Goal: Find specific page/section: Find specific page/section

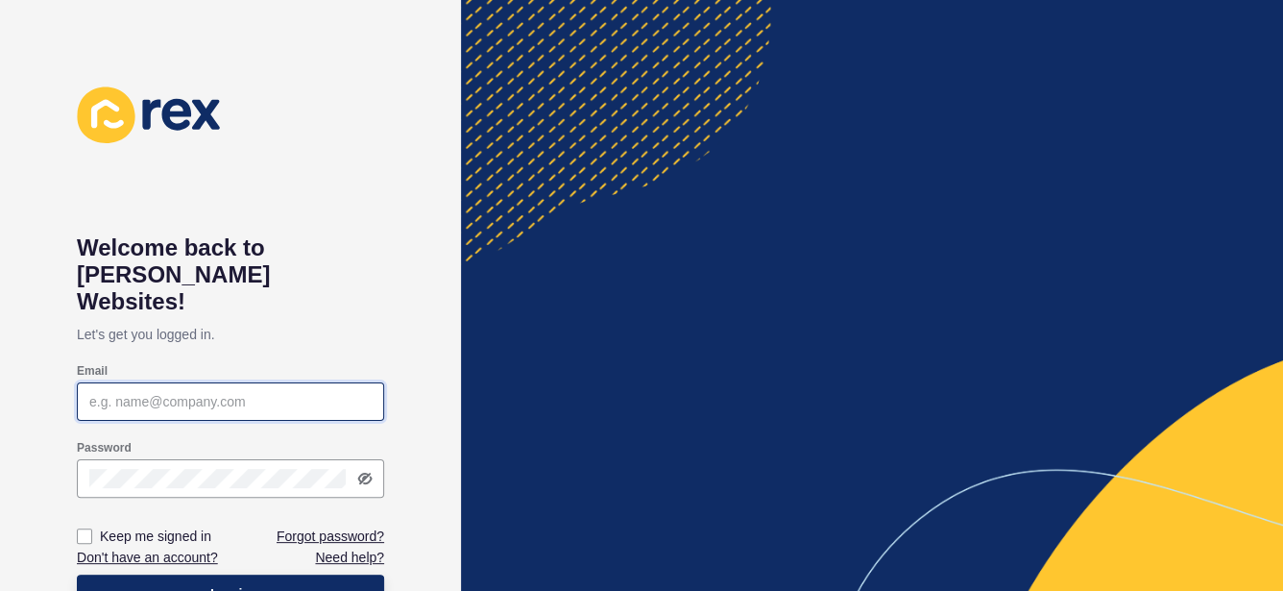
type input "sam@sjspropertypartners.com.au"
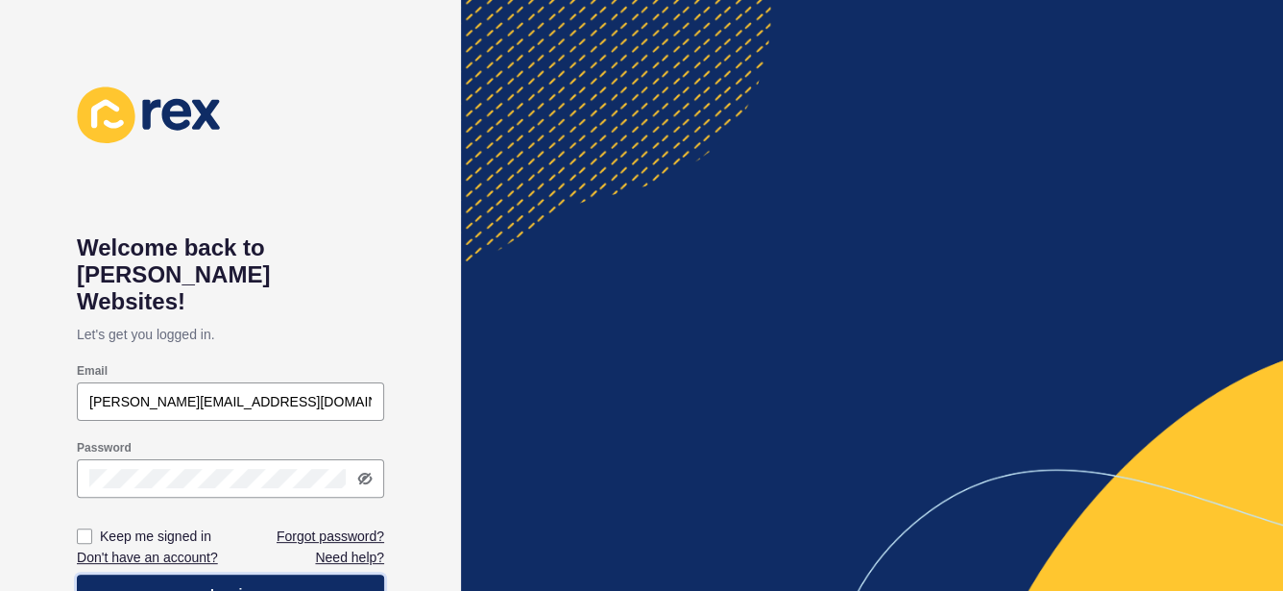
click at [217, 584] on span "Log in" at bounding box center [230, 593] width 40 height 19
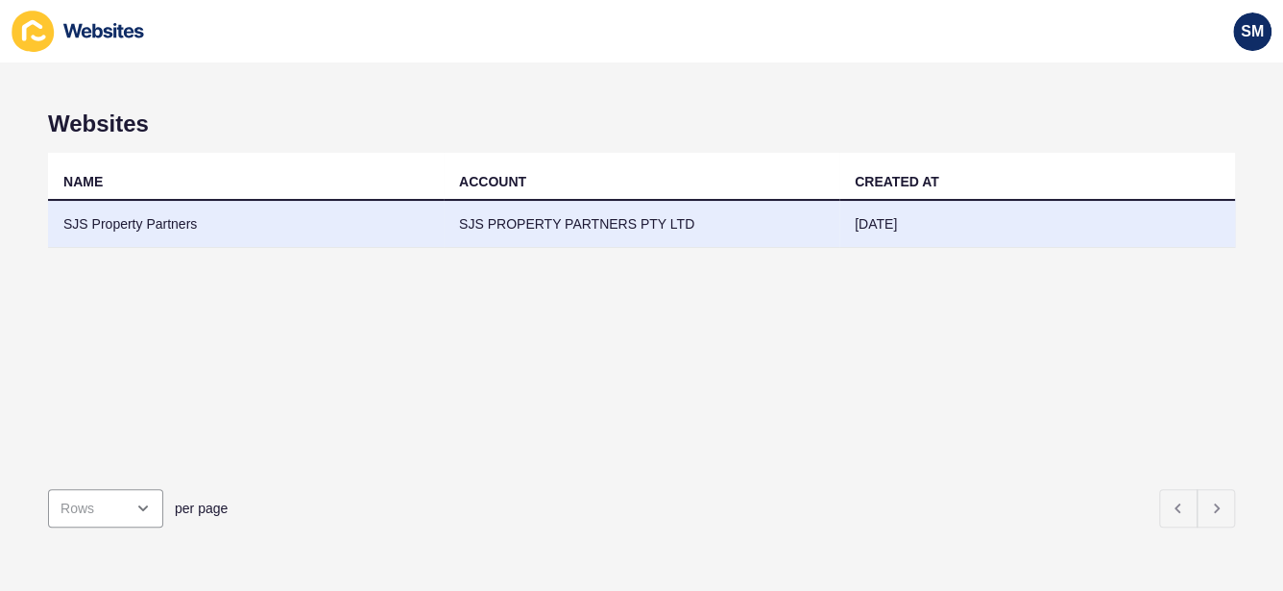
click at [168, 225] on td "SJS Property Partners" at bounding box center [246, 224] width 396 height 47
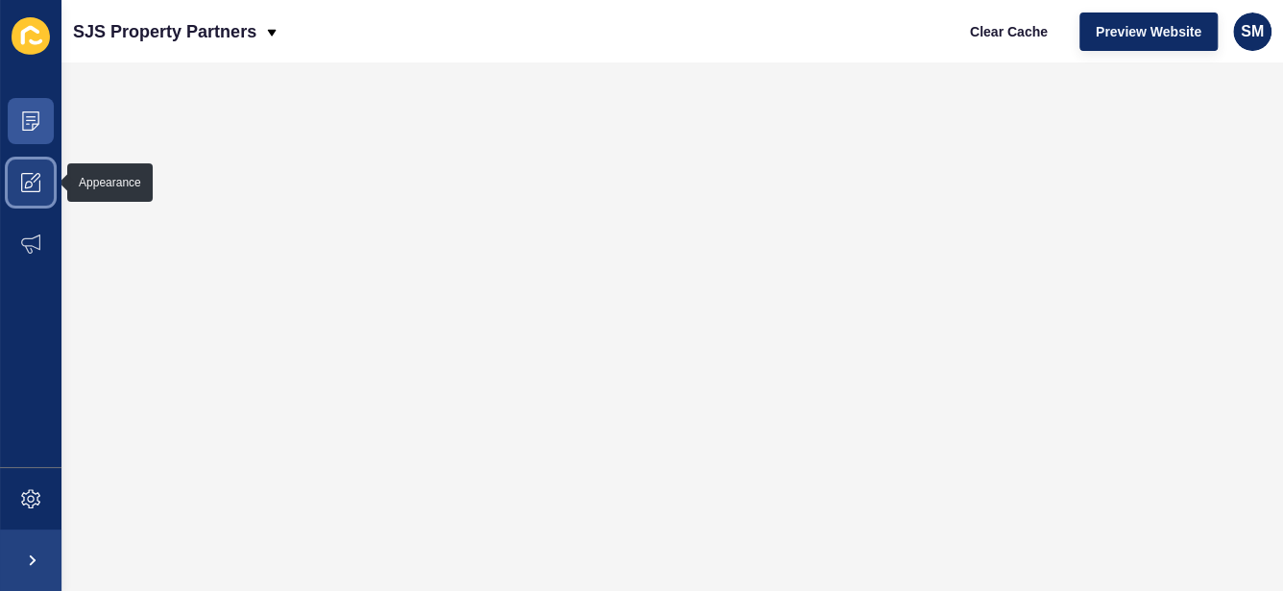
click at [22, 191] on icon at bounding box center [30, 182] width 19 height 19
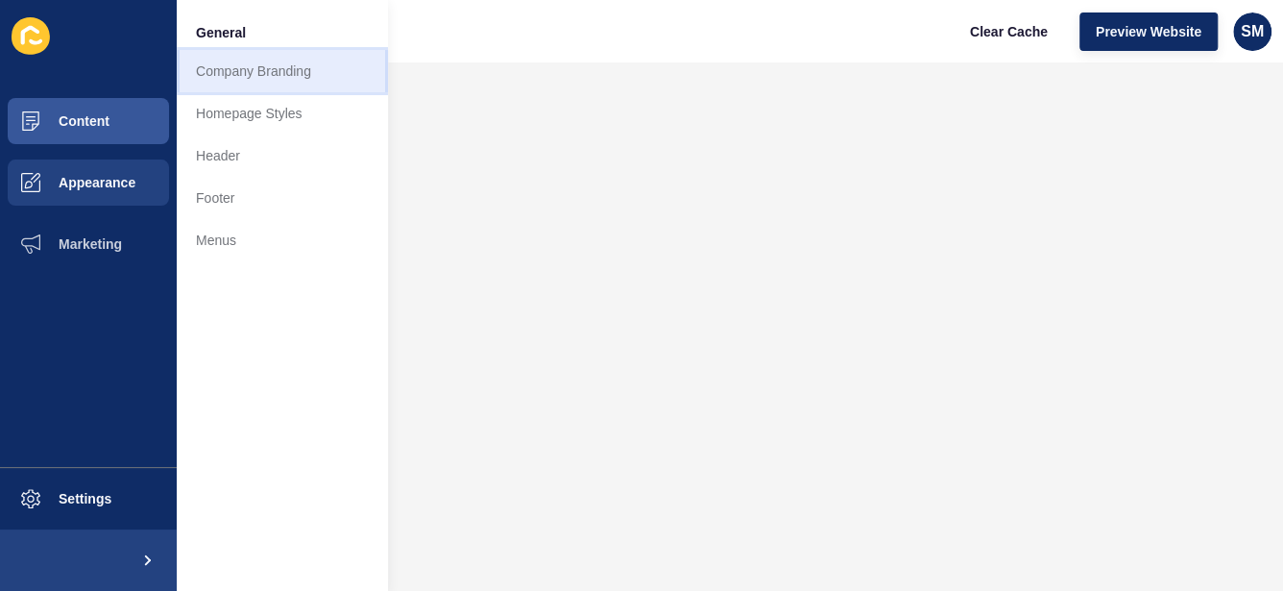
click at [255, 70] on link "Company Branding" at bounding box center [282, 71] width 211 height 42
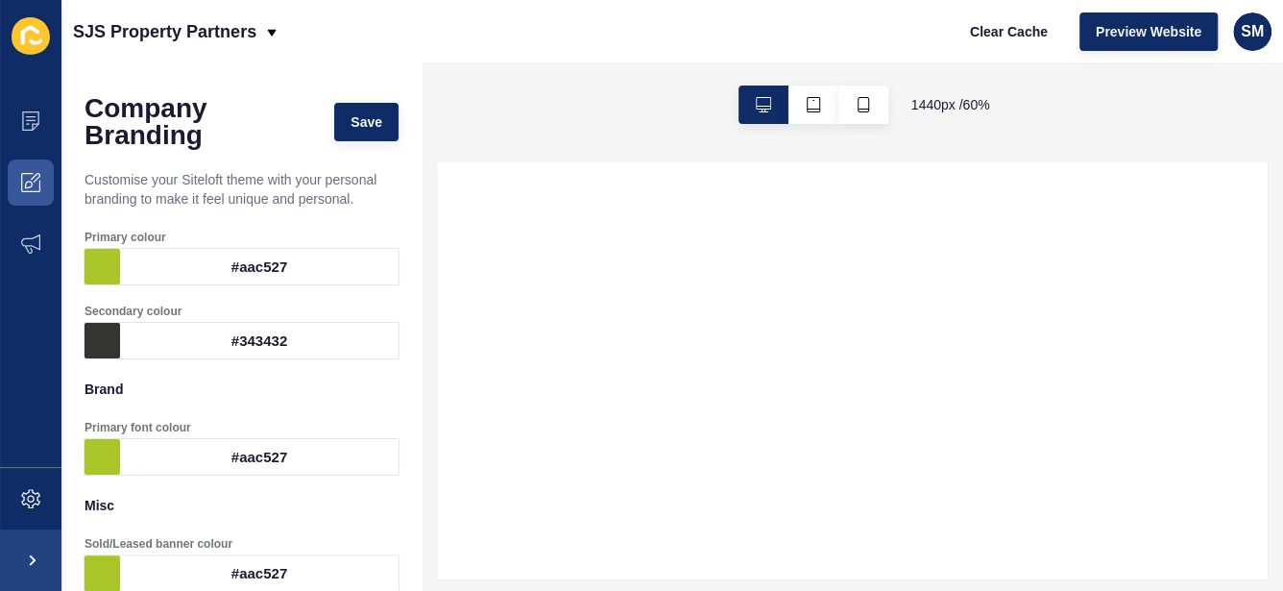
click at [21, 39] on icon at bounding box center [30, 35] width 18 height 19
select select
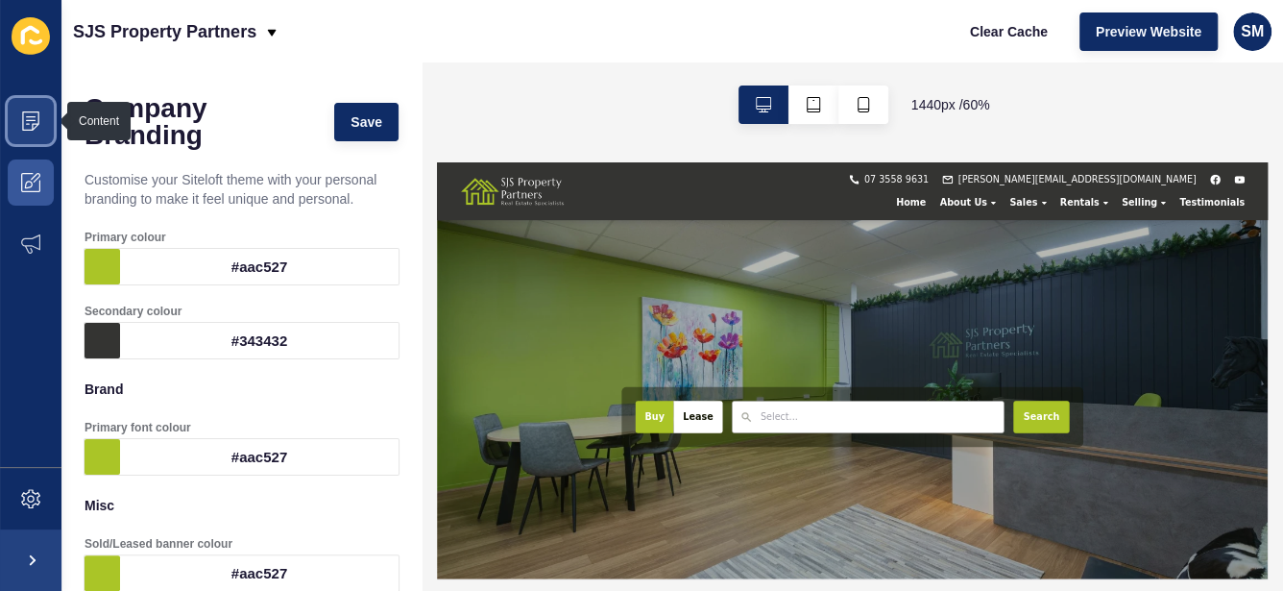
click at [38, 126] on icon at bounding box center [30, 120] width 19 height 19
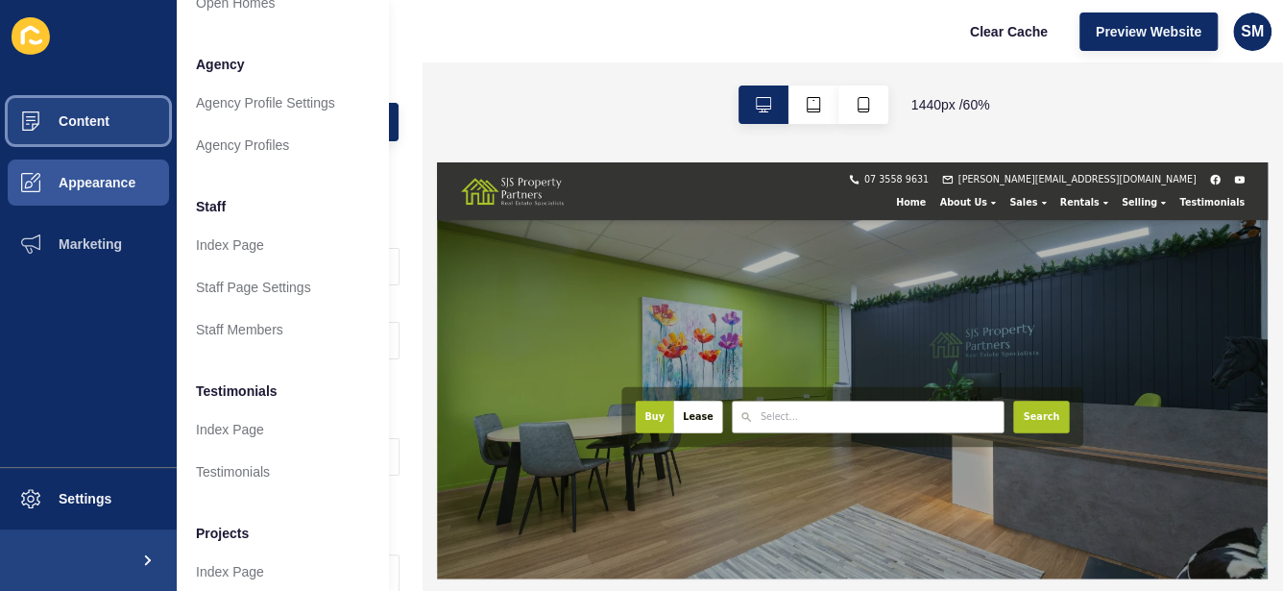
scroll to position [549, 0]
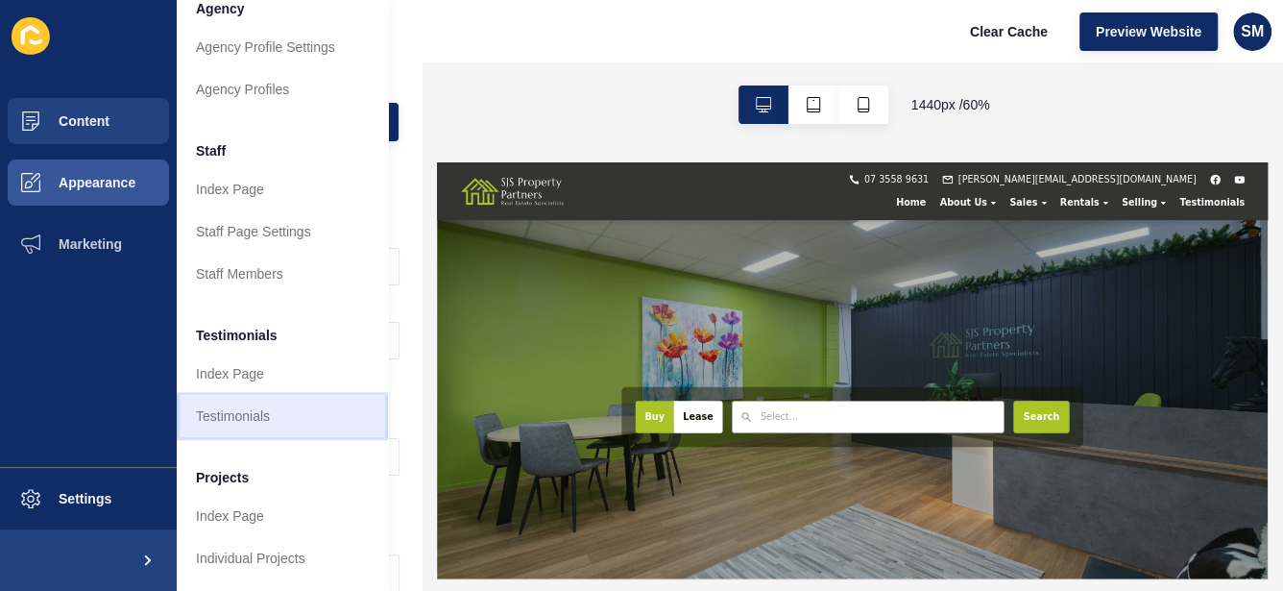
click at [282, 408] on link "Testimonials" at bounding box center [282, 416] width 211 height 42
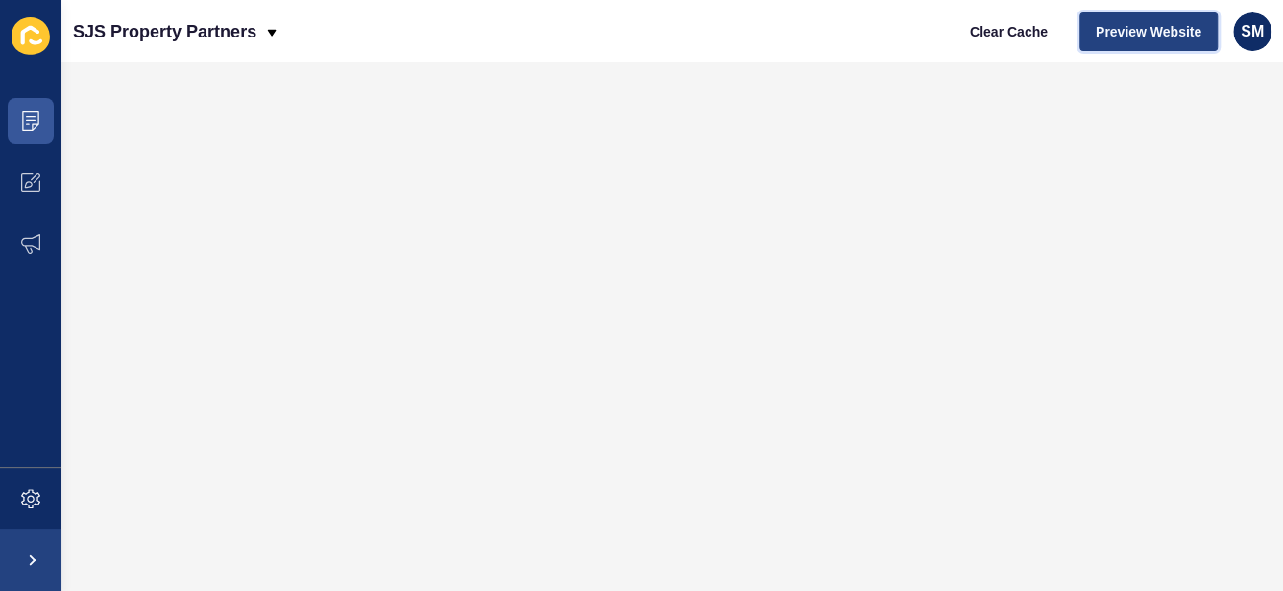
click at [1138, 27] on span "Preview Website" at bounding box center [1149, 31] width 106 height 19
click at [1186, 34] on span "Preview Website" at bounding box center [1149, 31] width 106 height 19
click at [1165, 25] on span "Preview Website" at bounding box center [1149, 31] width 106 height 19
click at [1183, 25] on span "Preview Website" at bounding box center [1149, 31] width 106 height 19
click at [1169, 33] on span "Preview Website" at bounding box center [1149, 31] width 106 height 19
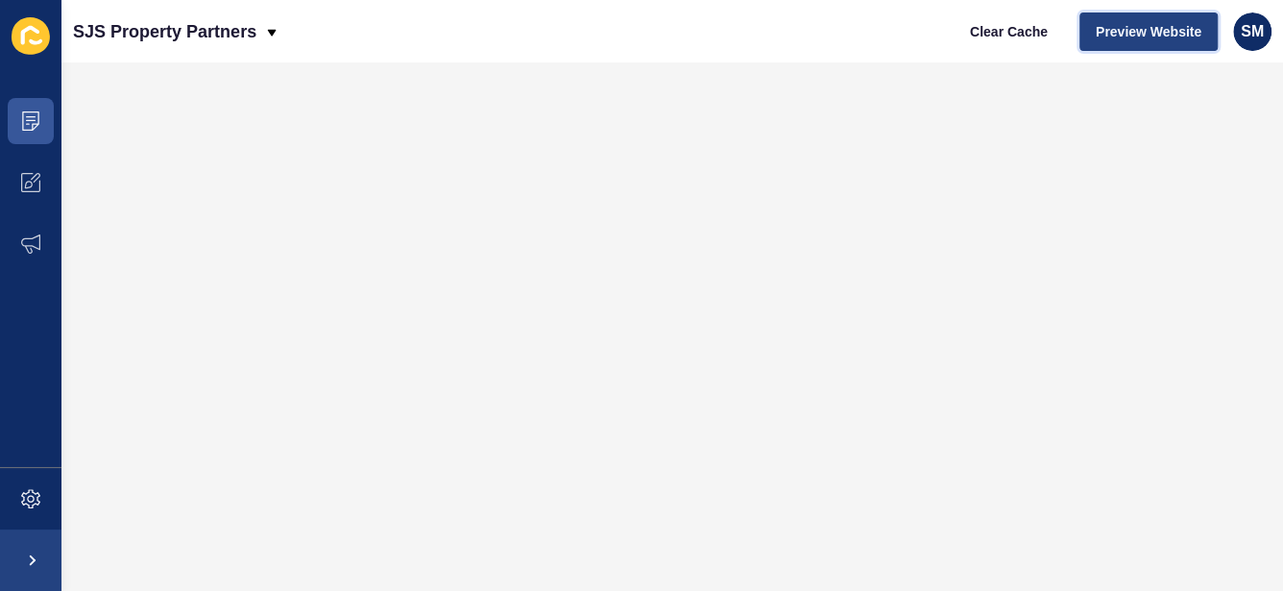
click at [1193, 31] on span "Preview Website" at bounding box center [1149, 31] width 106 height 19
click at [36, 121] on icon at bounding box center [30, 120] width 19 height 19
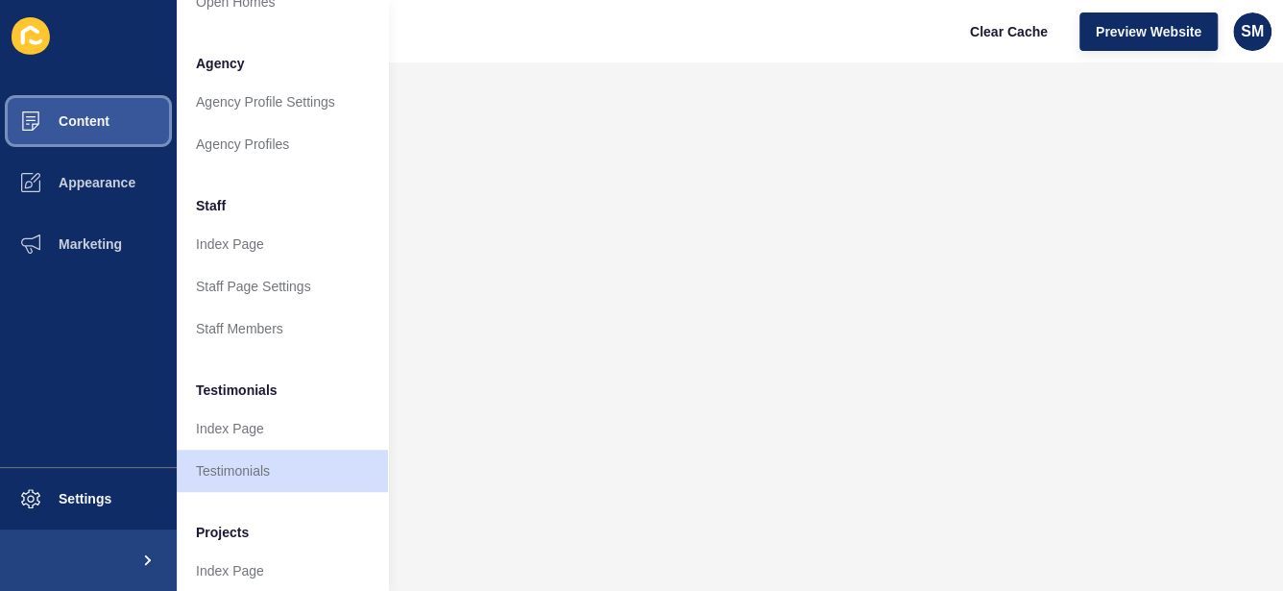
scroll to position [549, 0]
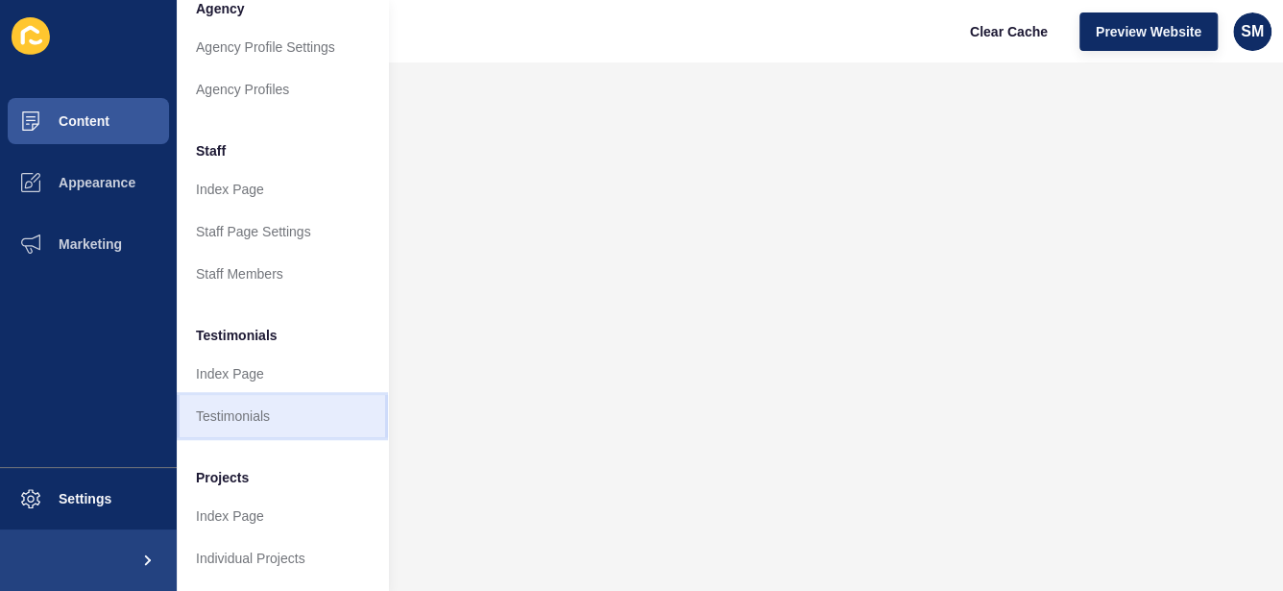
click at [271, 396] on link "Testimonials" at bounding box center [282, 416] width 211 height 42
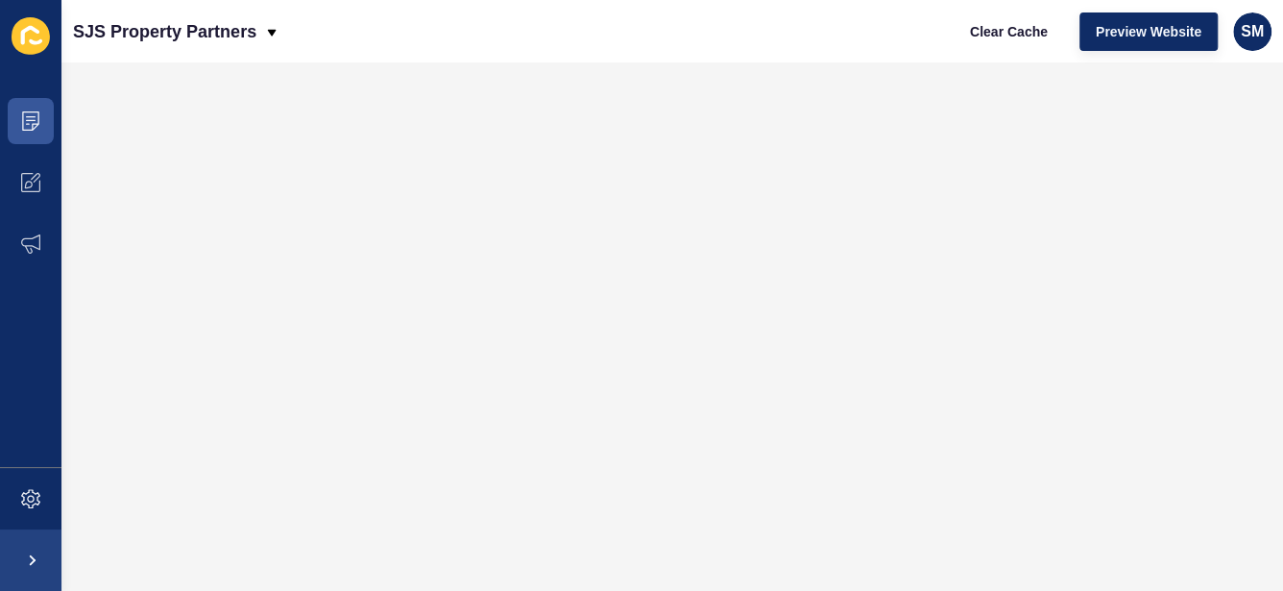
click at [753, 58] on div "SJS Property Partners Clear Cache Preview Website SM" at bounding box center [672, 31] width 1222 height 62
click at [1142, 28] on span "Preview Website" at bounding box center [1149, 31] width 106 height 19
click at [23, 127] on icon at bounding box center [30, 120] width 19 height 19
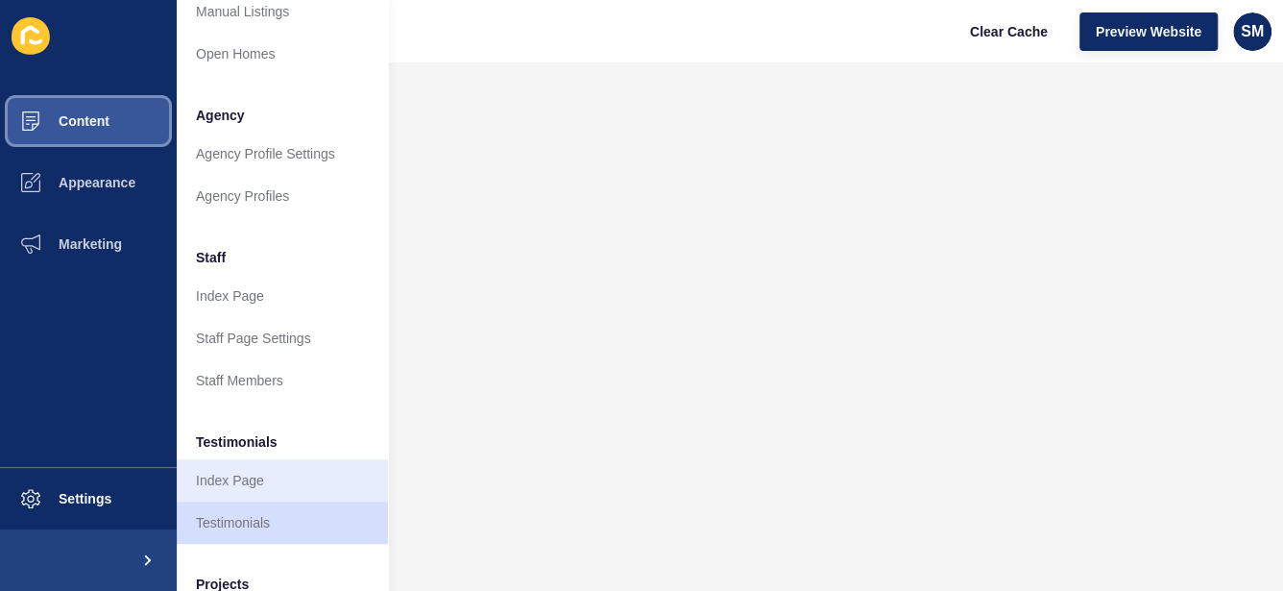
scroll to position [549, 0]
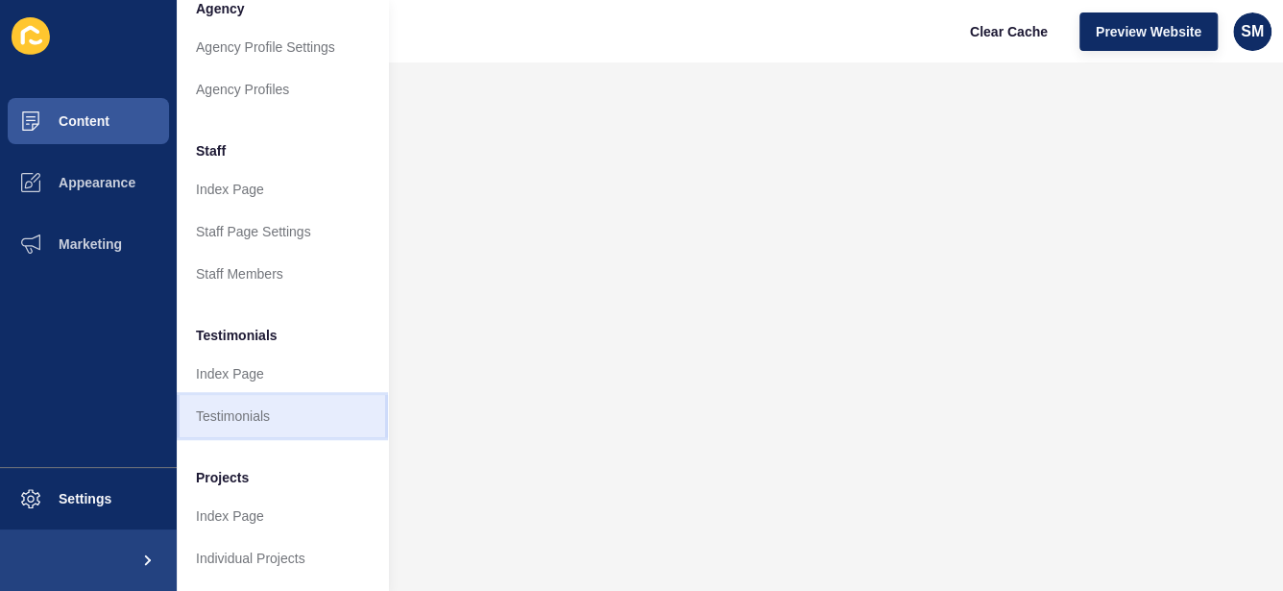
click at [283, 400] on link "Testimonials" at bounding box center [282, 416] width 211 height 42
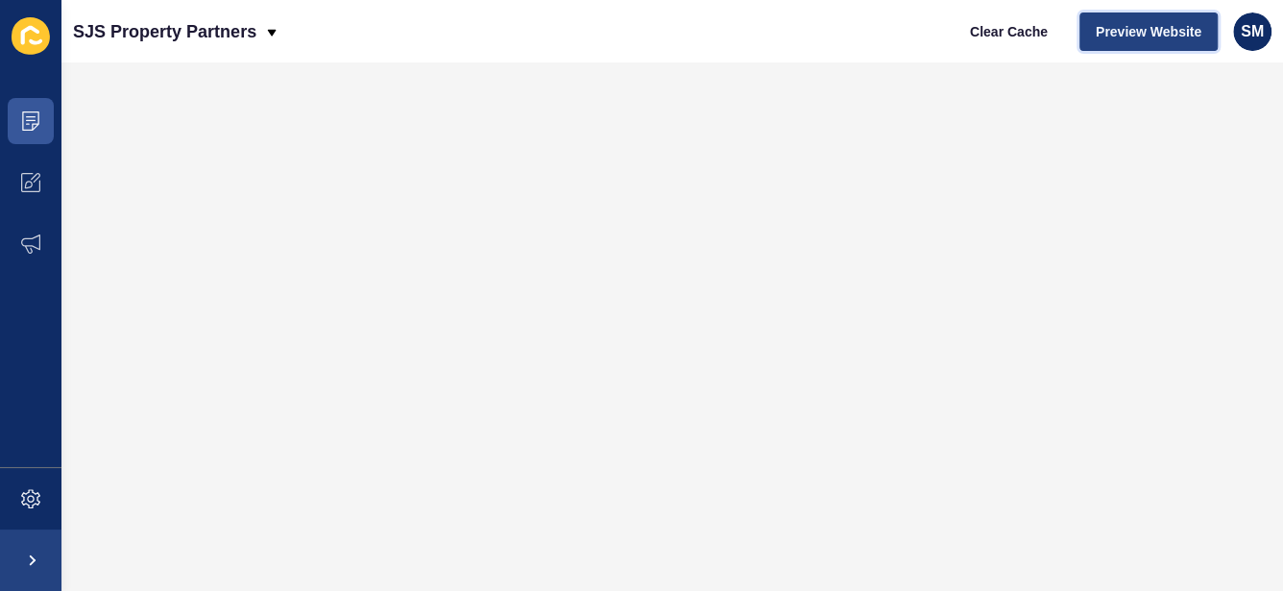
click at [1125, 31] on span "Preview Website" at bounding box center [1149, 31] width 106 height 19
click at [1191, 32] on span "Preview Website" at bounding box center [1149, 31] width 106 height 19
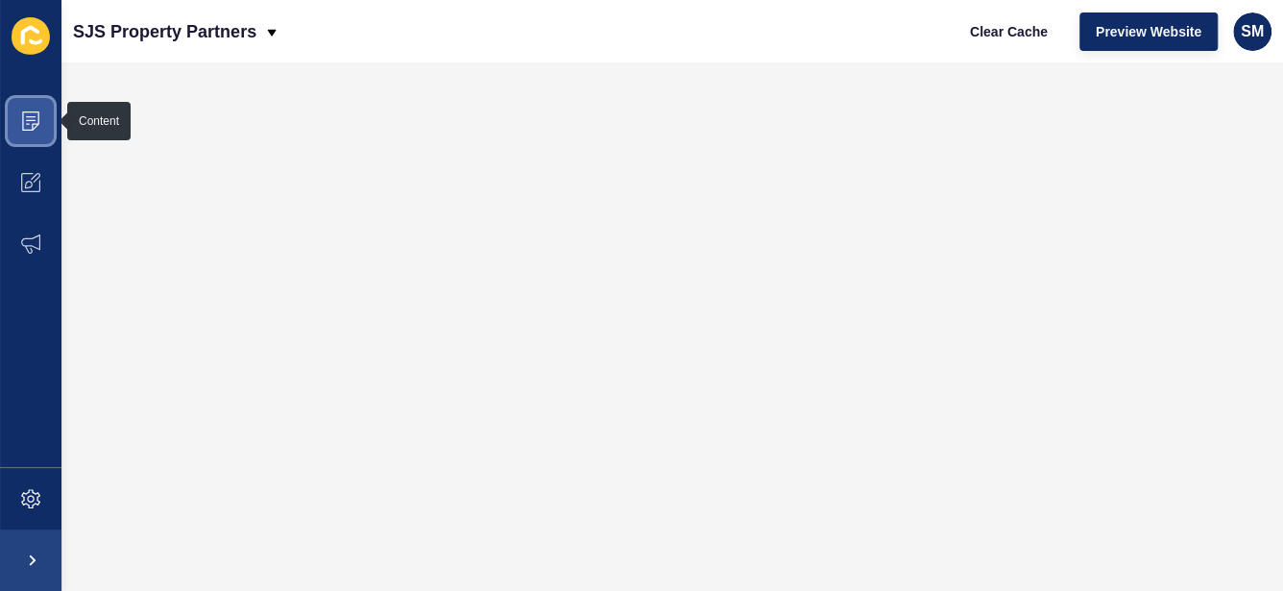
click at [37, 116] on icon at bounding box center [30, 120] width 19 height 19
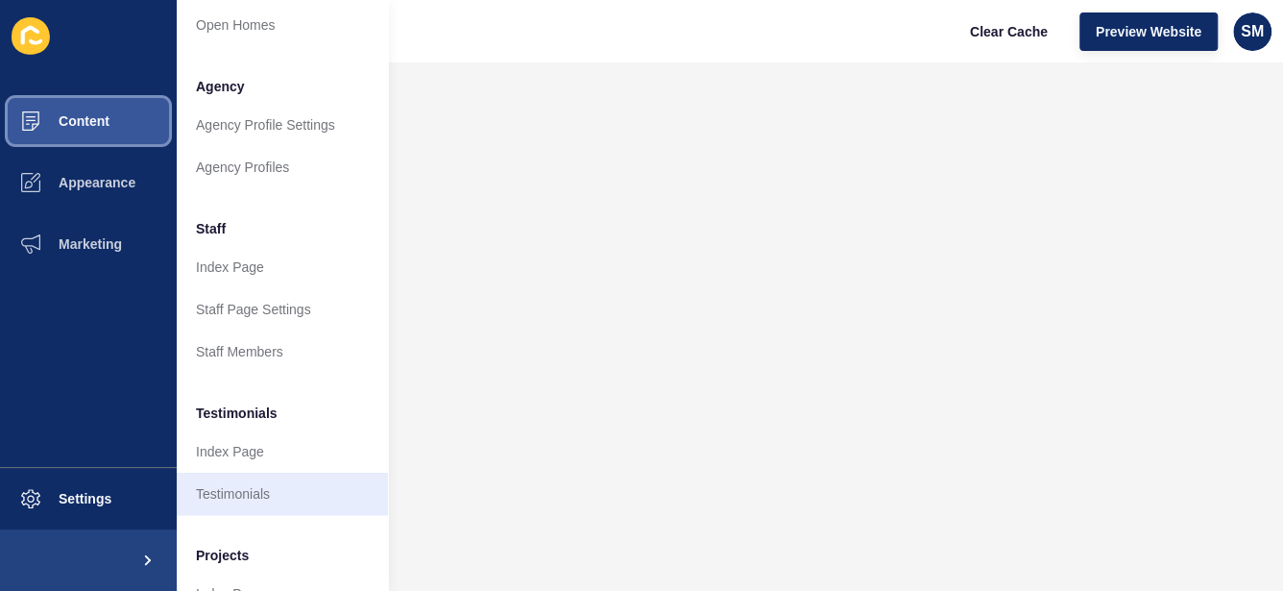
scroll to position [549, 0]
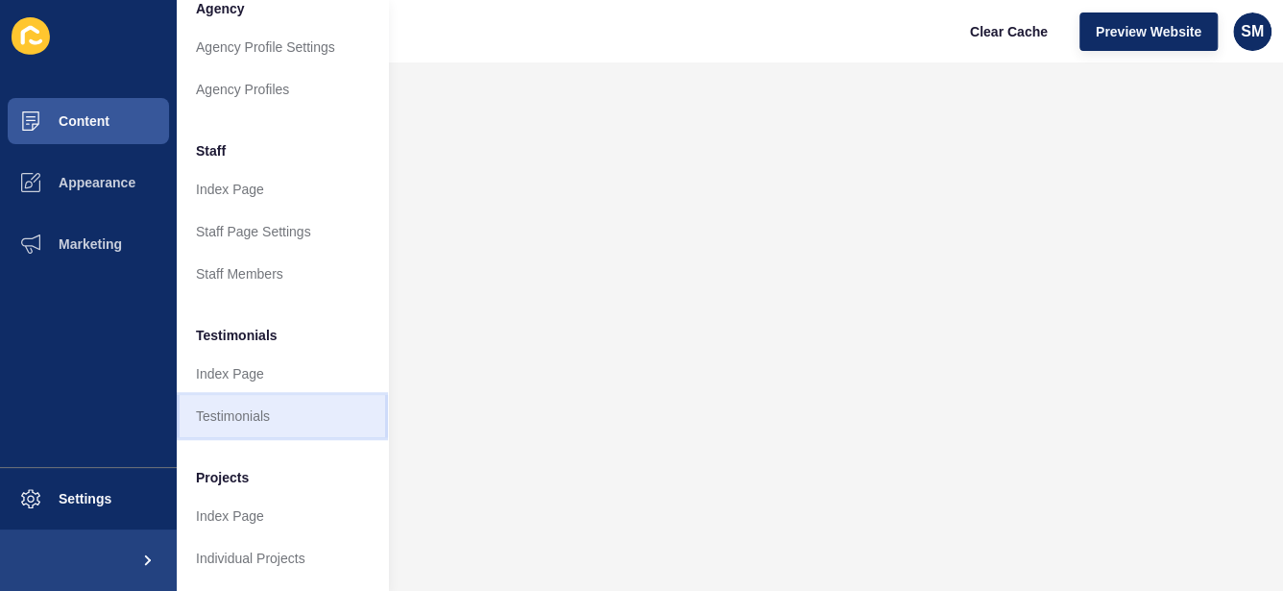
click at [265, 397] on link "Testimonials" at bounding box center [282, 416] width 211 height 42
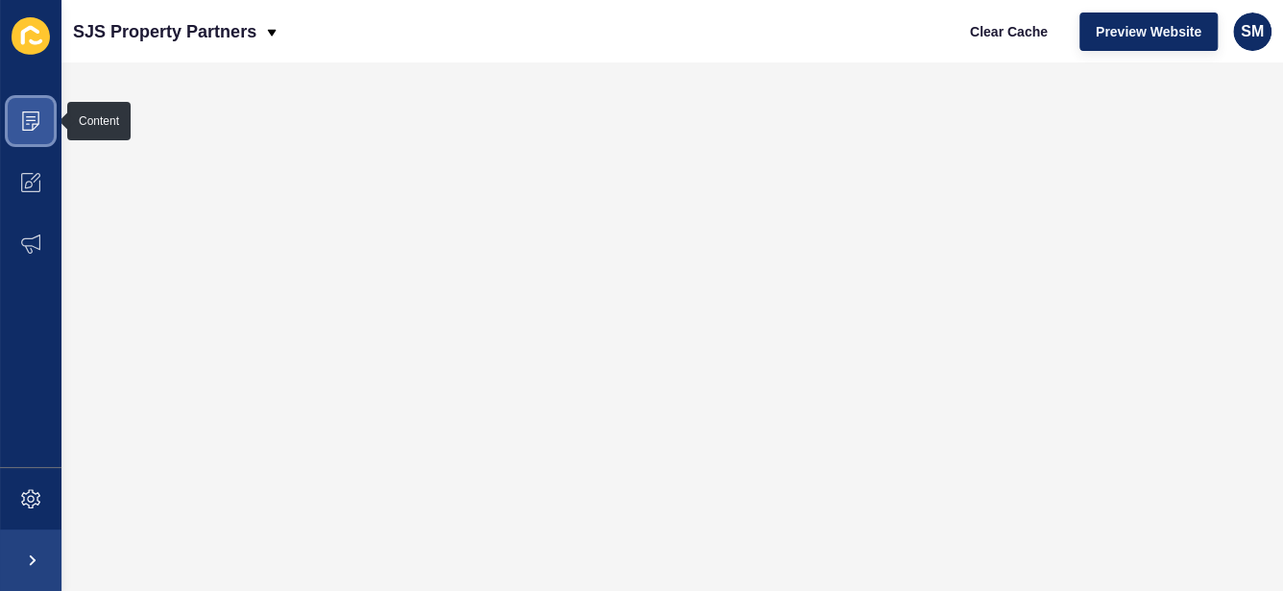
click at [32, 116] on icon at bounding box center [31, 116] width 10 height 1
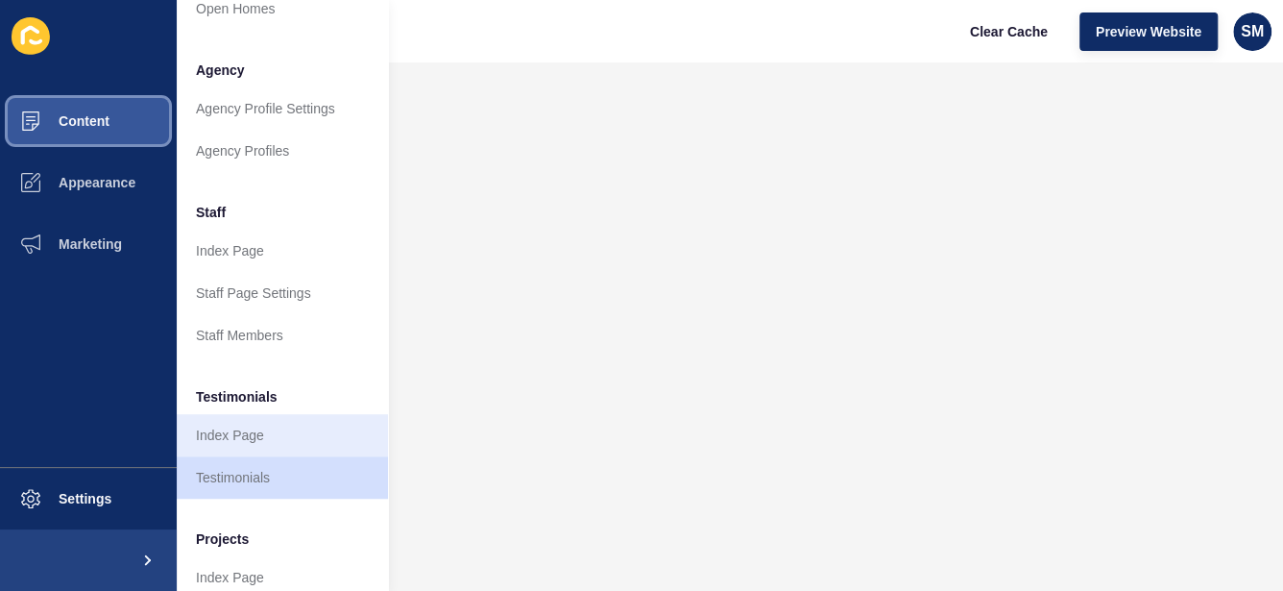
scroll to position [480, 0]
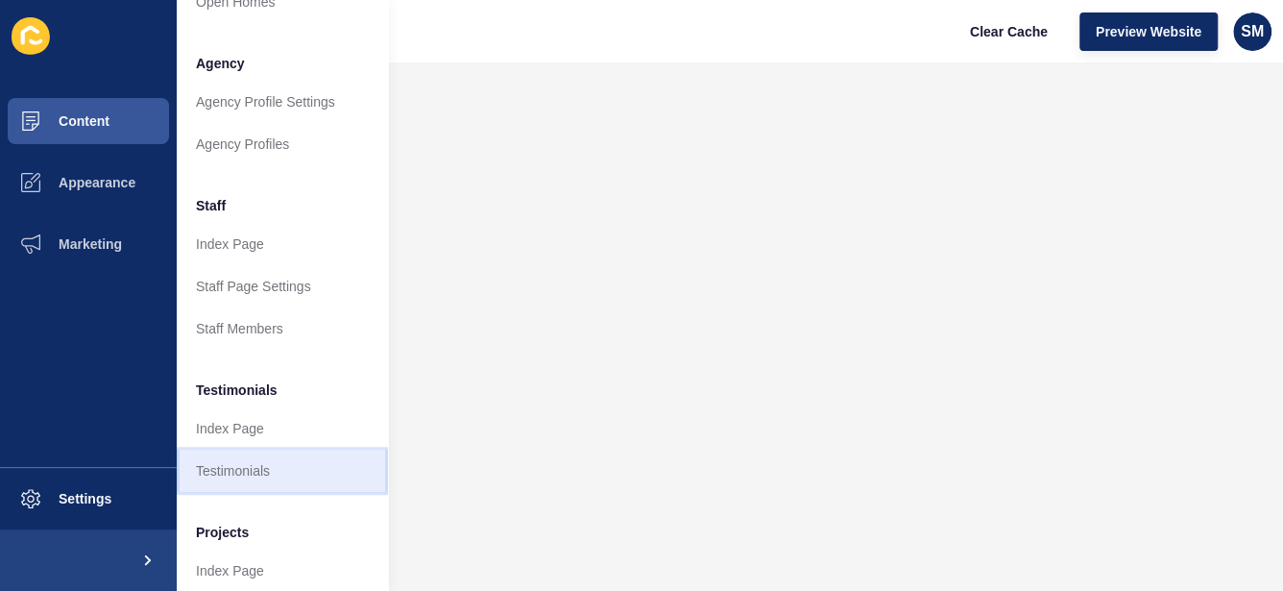
click at [257, 460] on link "Testimonials" at bounding box center [282, 470] width 211 height 42
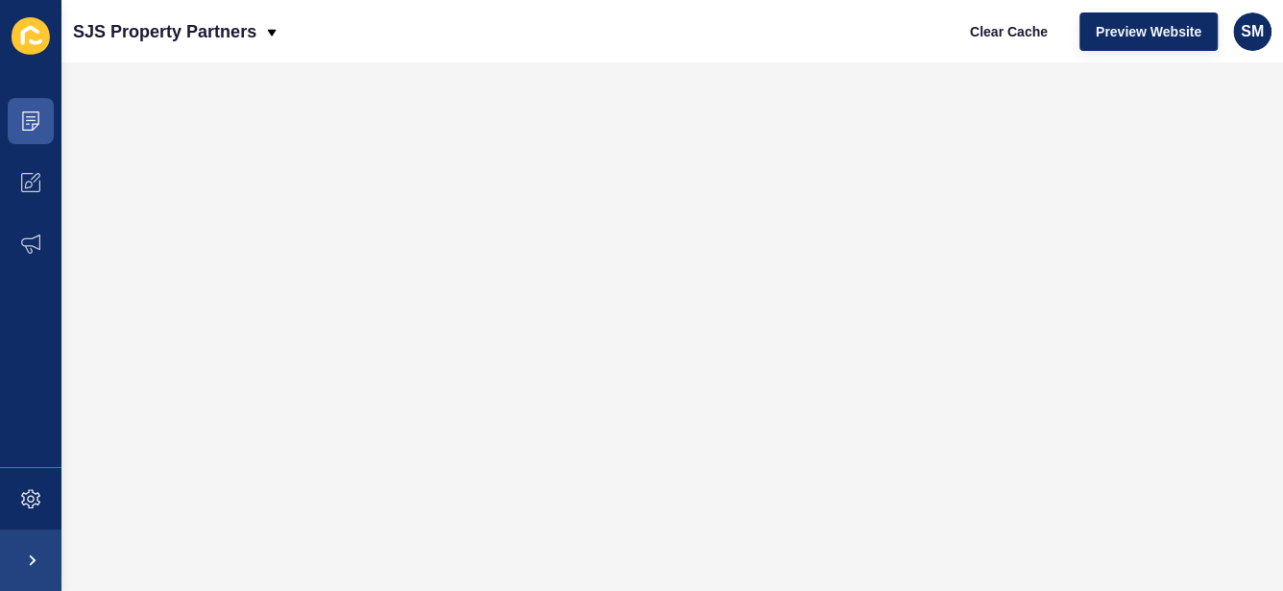
scroll to position [0, 0]
click at [52, 122] on span at bounding box center [30, 120] width 61 height 61
click at [29, 114] on icon at bounding box center [30, 120] width 19 height 19
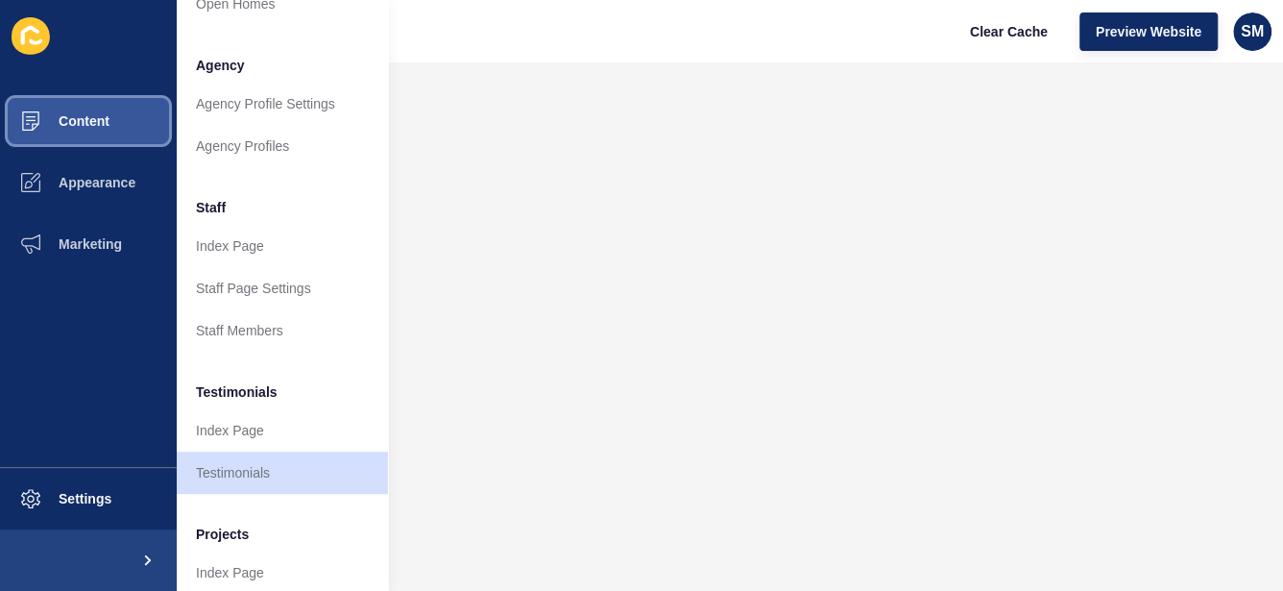
scroll to position [480, 0]
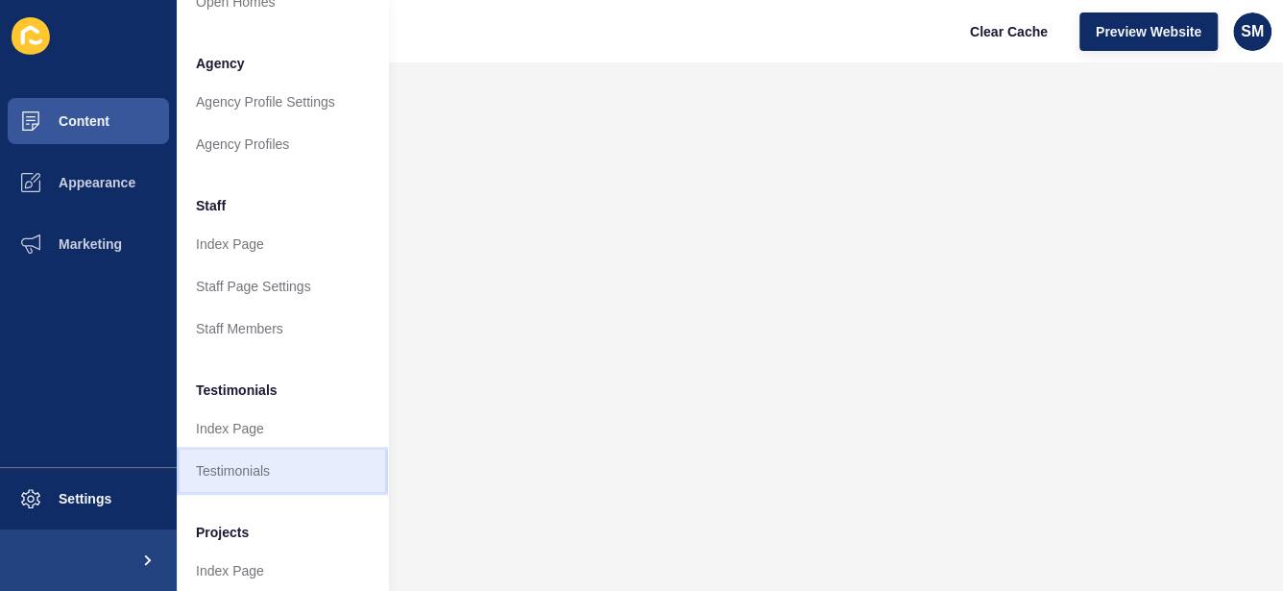
click at [271, 479] on link "Testimonials" at bounding box center [282, 470] width 211 height 42
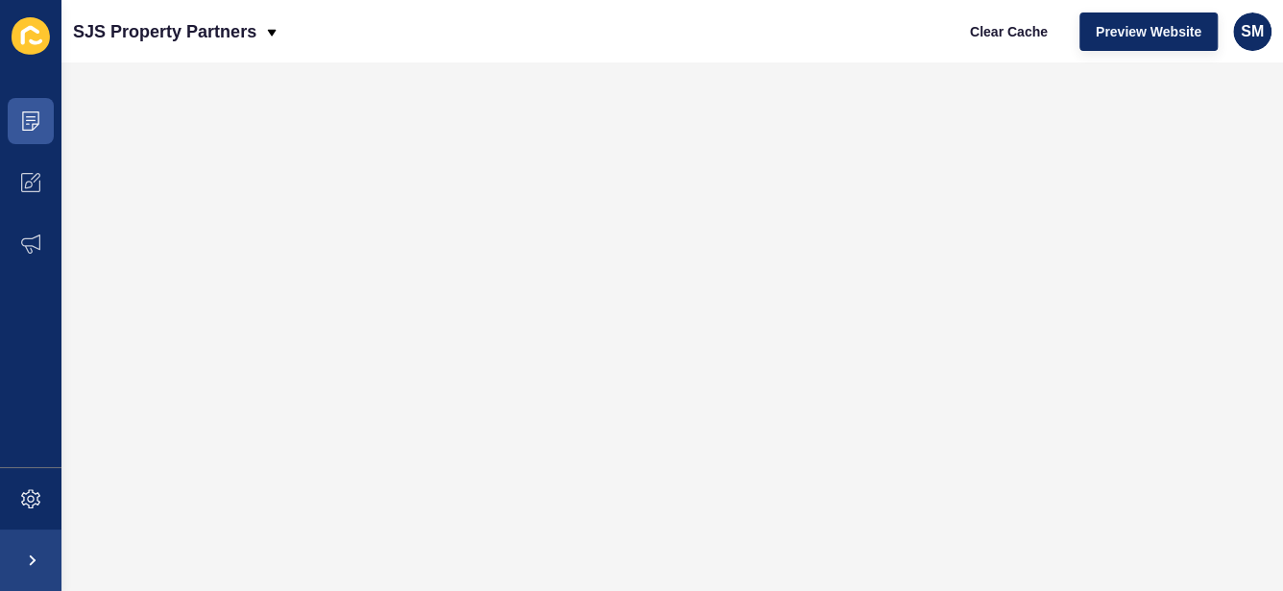
scroll to position [0, 0]
click at [34, 116] on icon at bounding box center [31, 116] width 10 height 1
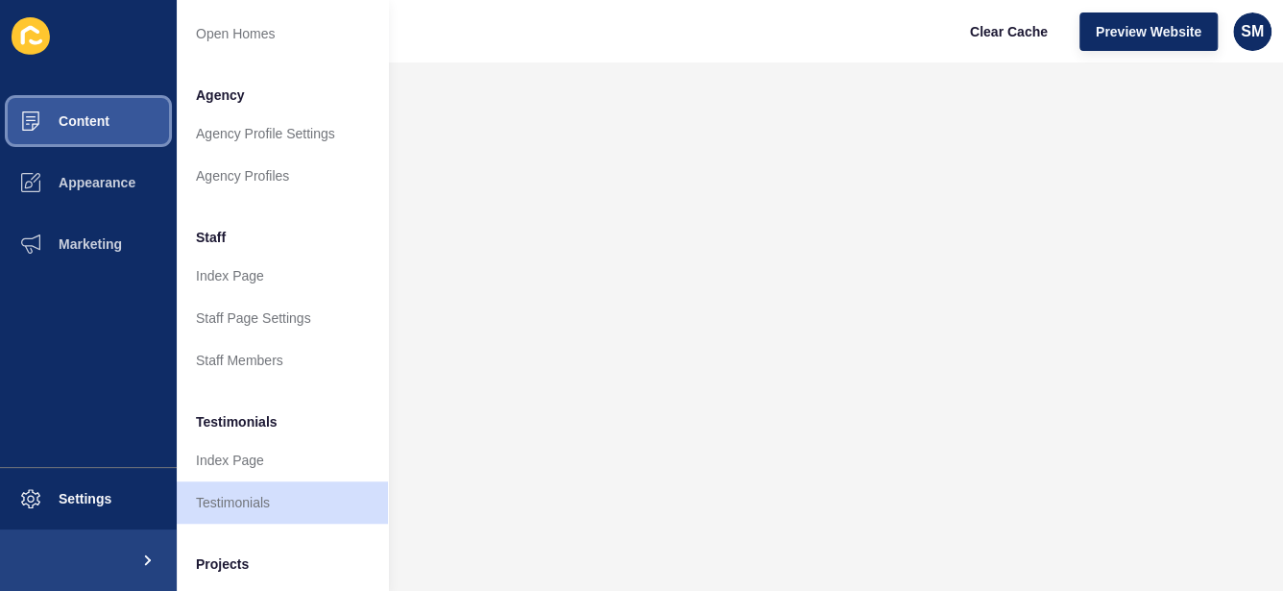
scroll to position [549, 0]
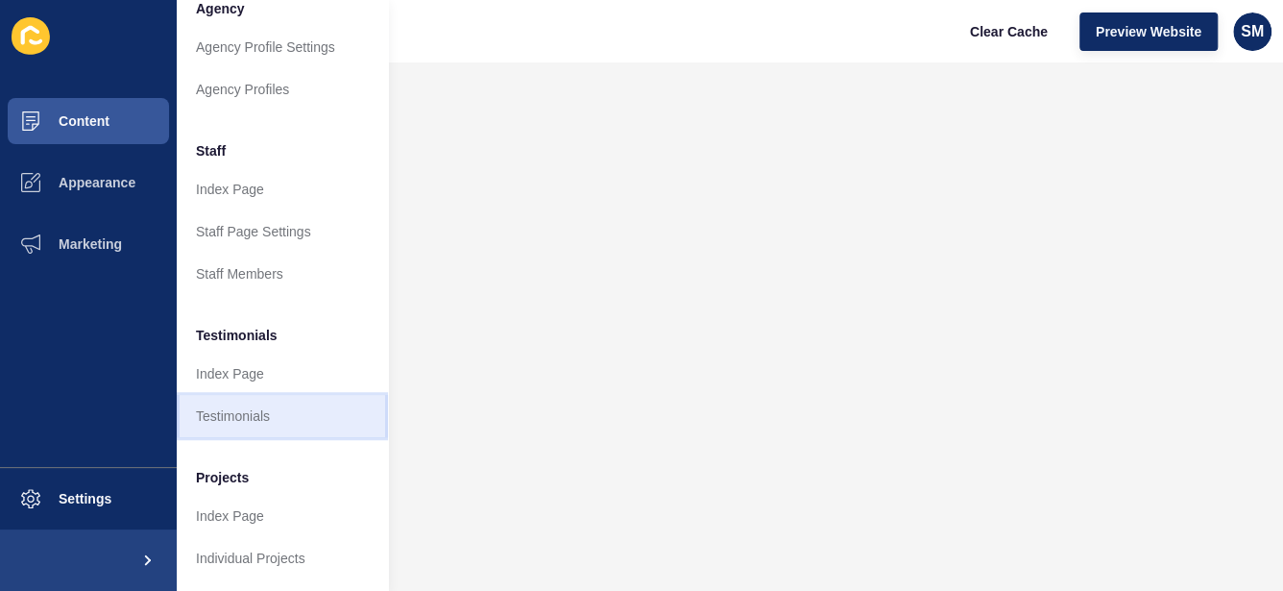
click at [267, 410] on link "Testimonials" at bounding box center [282, 416] width 211 height 42
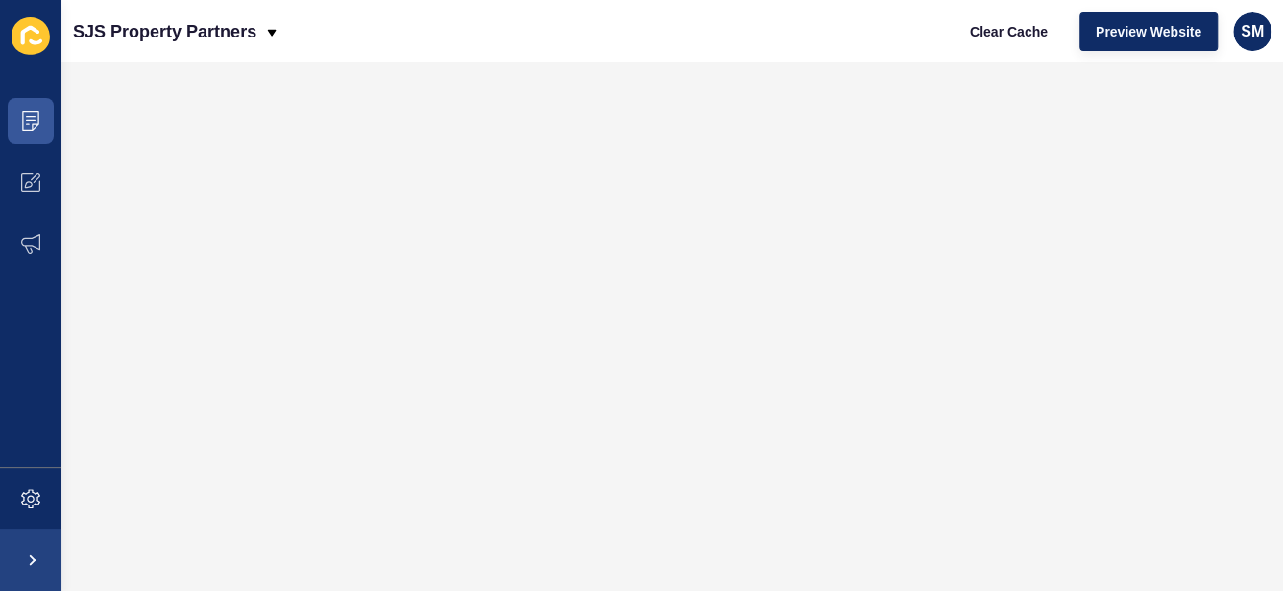
scroll to position [0, 0]
click at [1166, 29] on span "Preview Website" at bounding box center [1149, 31] width 106 height 19
click at [21, 103] on span at bounding box center [30, 120] width 61 height 61
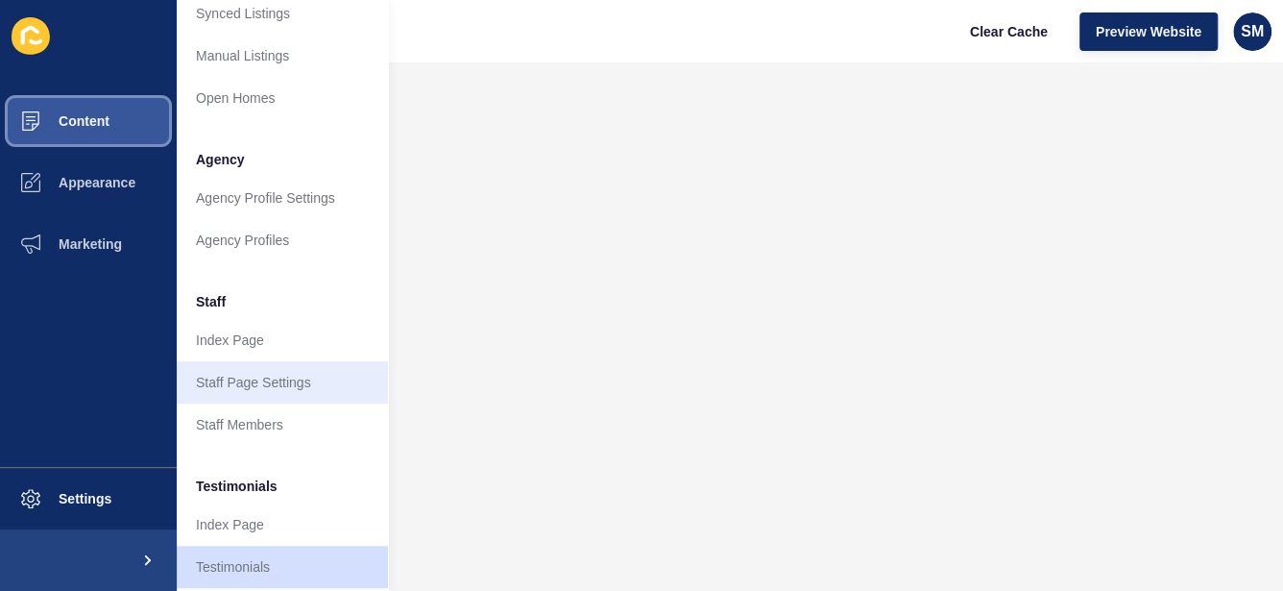
scroll to position [549, 0]
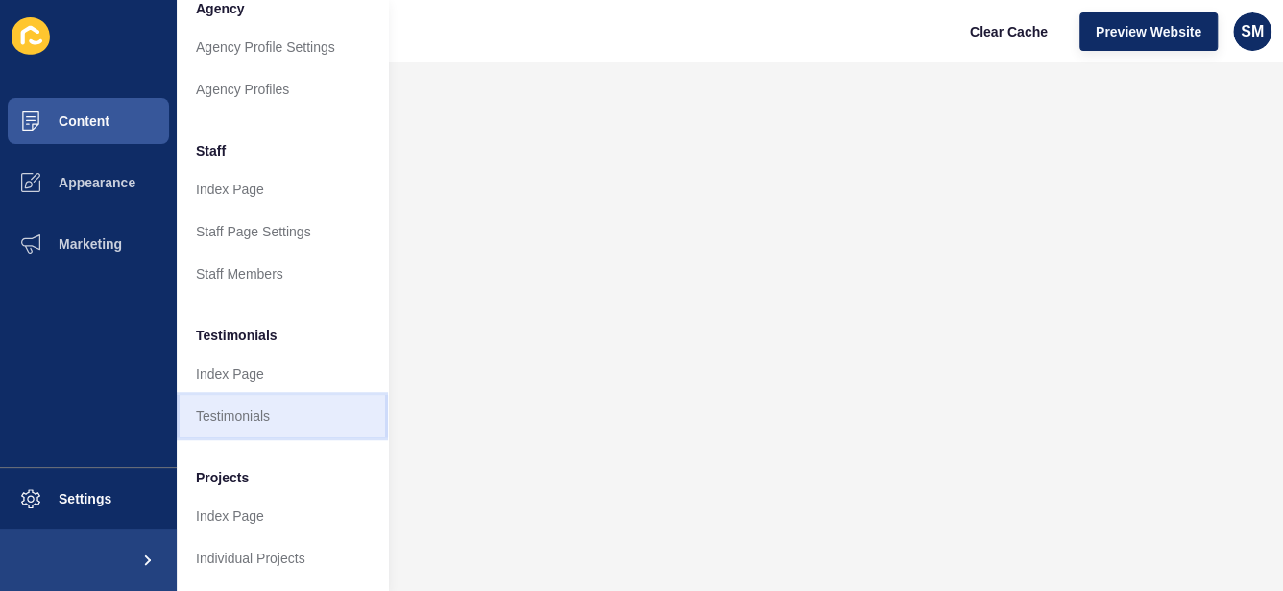
click at [262, 403] on link "Testimonials" at bounding box center [282, 416] width 211 height 42
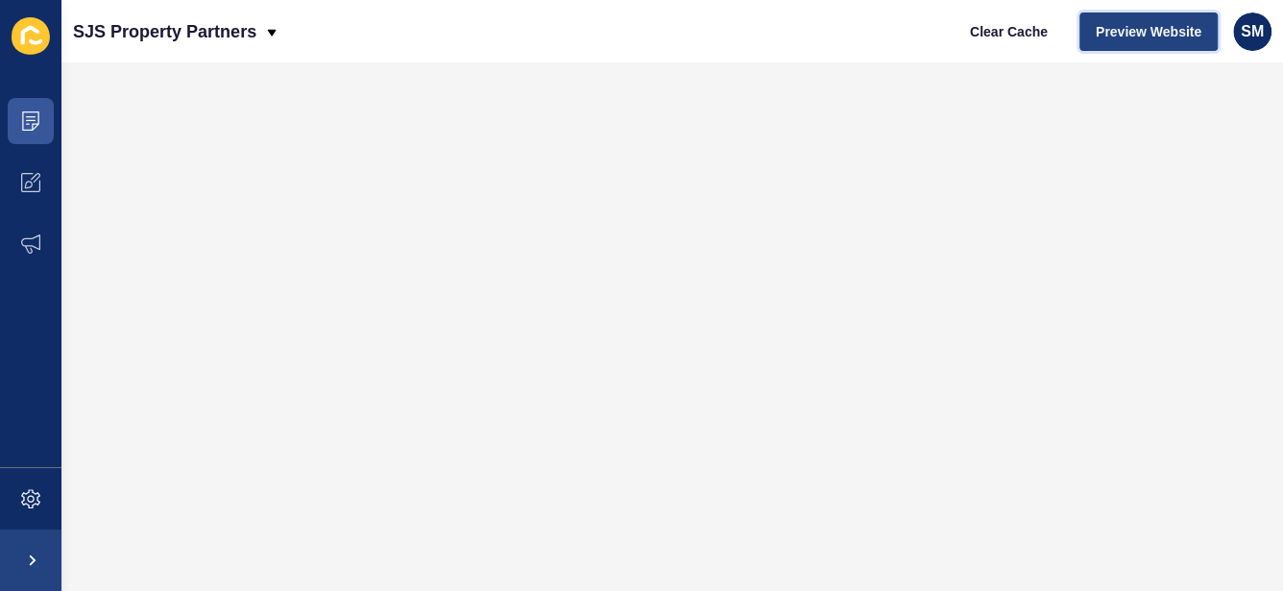
click at [1126, 25] on span "Preview Website" at bounding box center [1149, 31] width 106 height 19
click at [1117, 29] on span "Preview Website" at bounding box center [1149, 31] width 106 height 19
click at [1145, 27] on span "Preview Website" at bounding box center [1149, 31] width 106 height 19
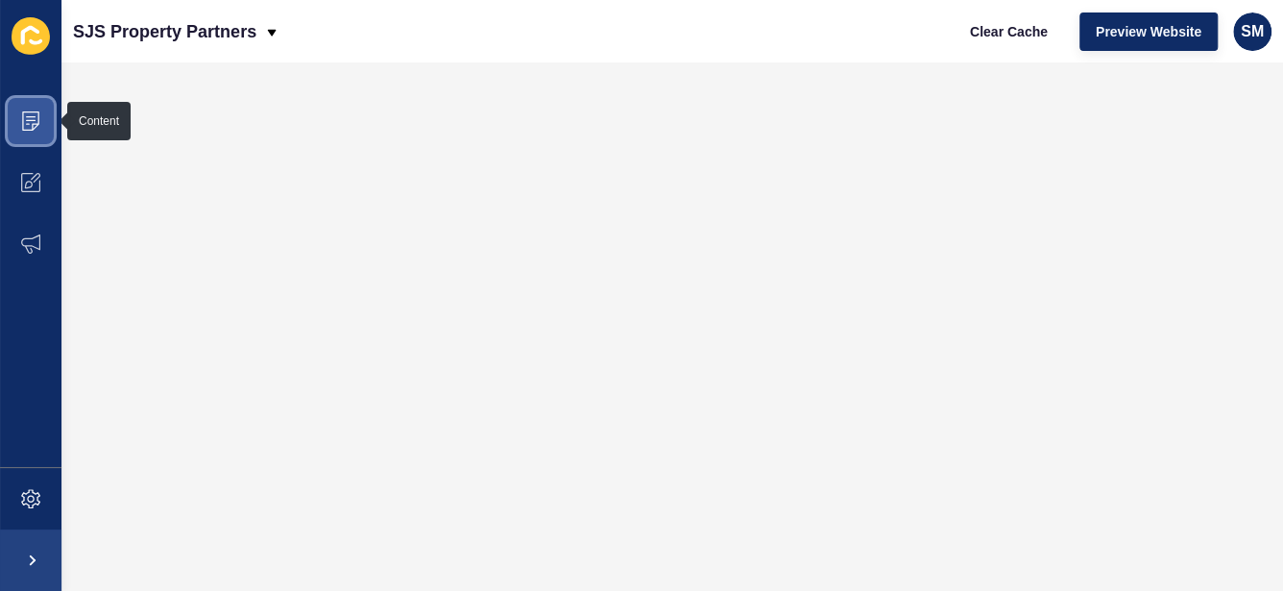
click at [32, 129] on icon at bounding box center [30, 120] width 17 height 19
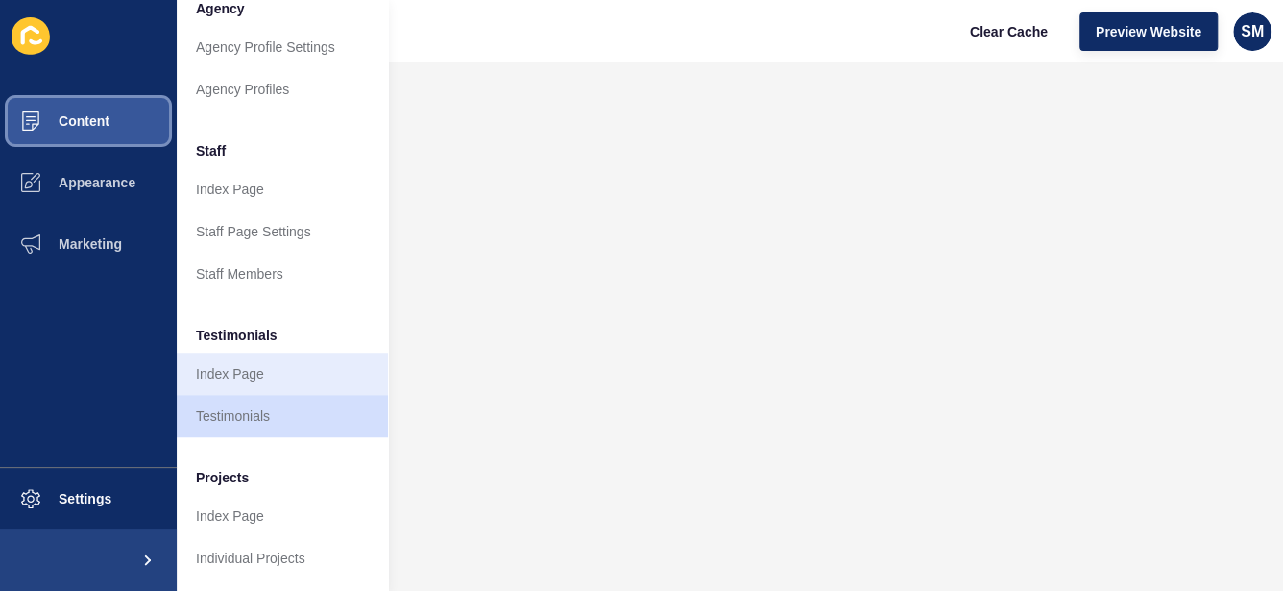
scroll to position [549, 0]
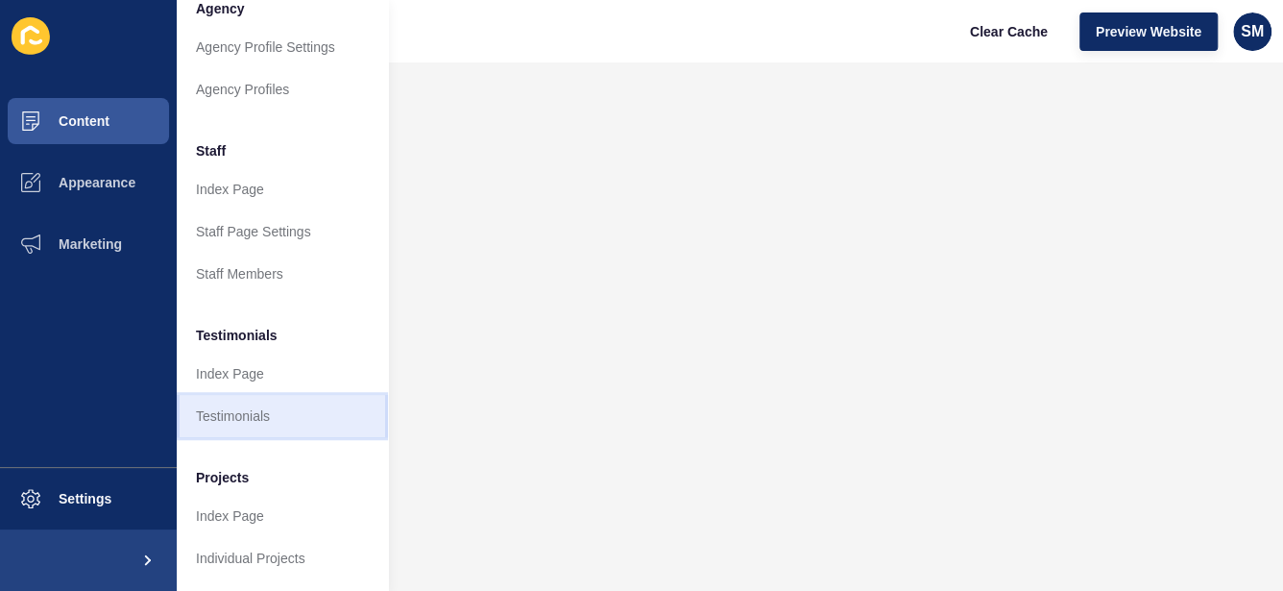
click at [268, 395] on link "Testimonials" at bounding box center [282, 416] width 211 height 42
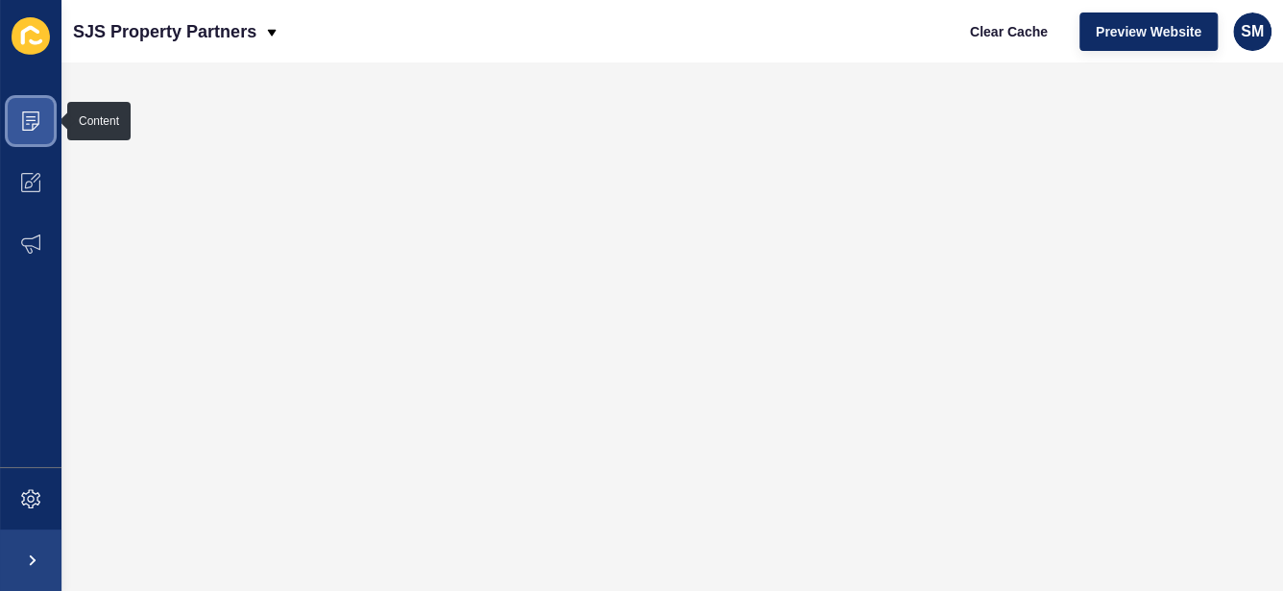
click at [32, 122] on icon at bounding box center [30, 120] width 19 height 19
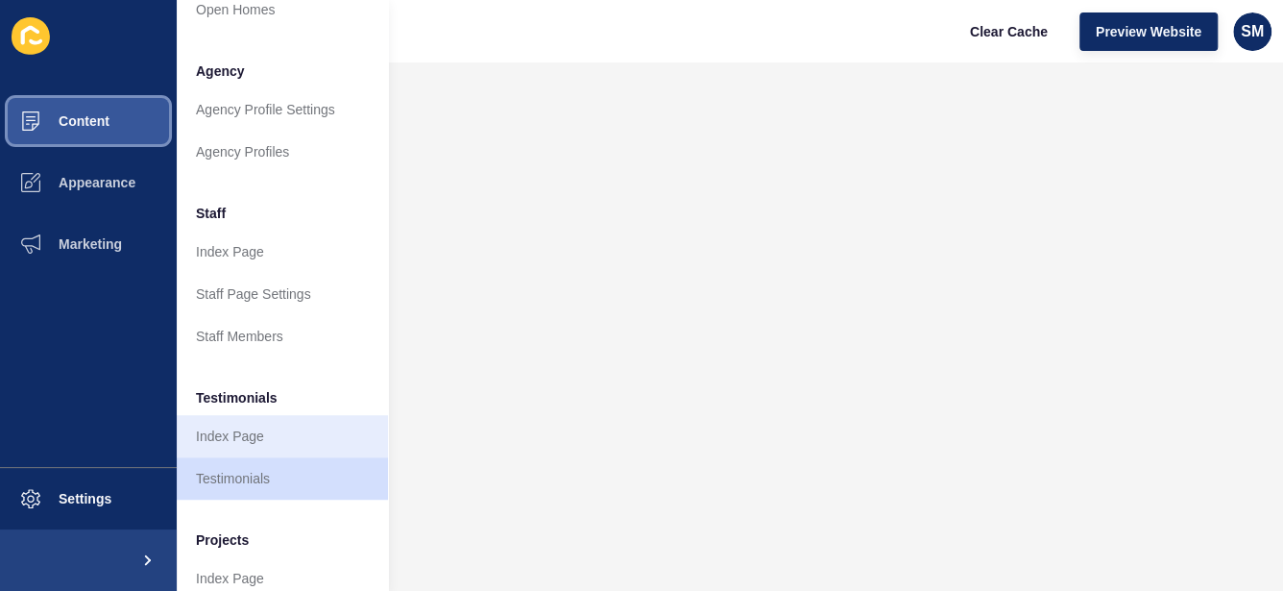
scroll to position [549, 0]
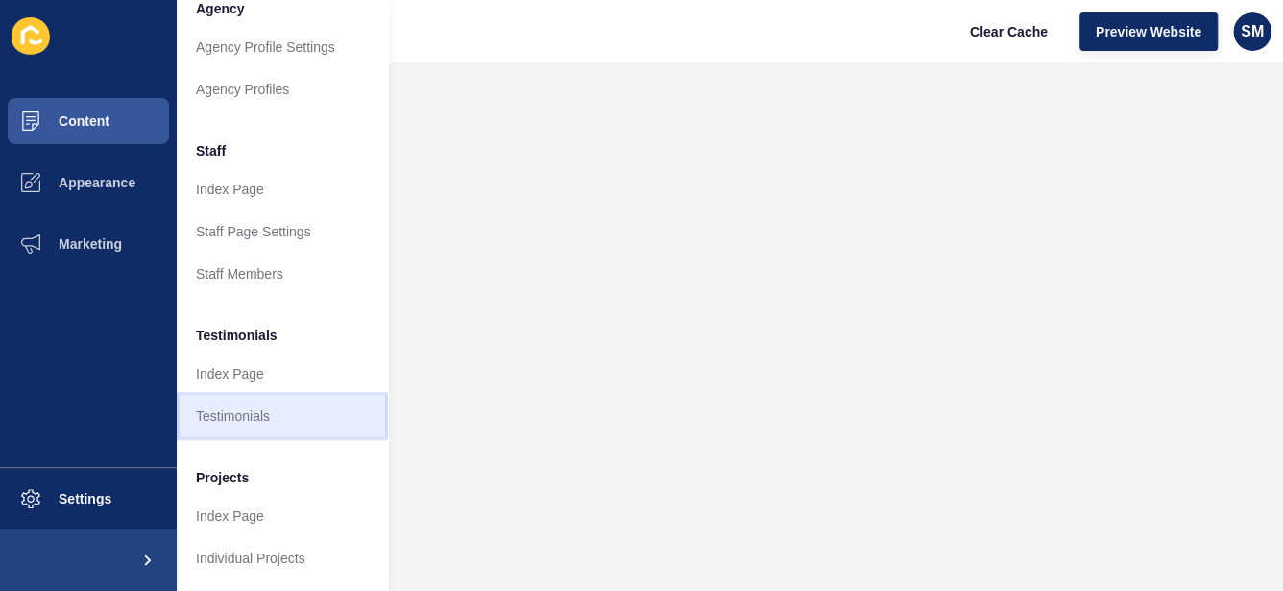
click at [293, 395] on link "Testimonials" at bounding box center [282, 416] width 211 height 42
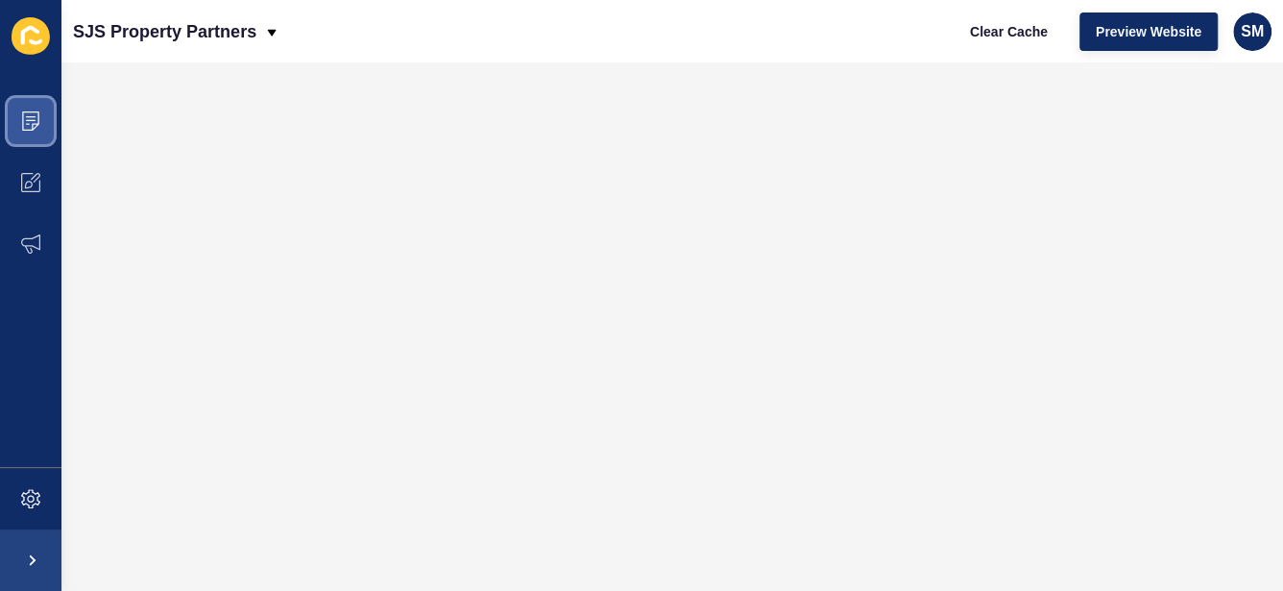
click at [37, 118] on icon at bounding box center [30, 120] width 19 height 19
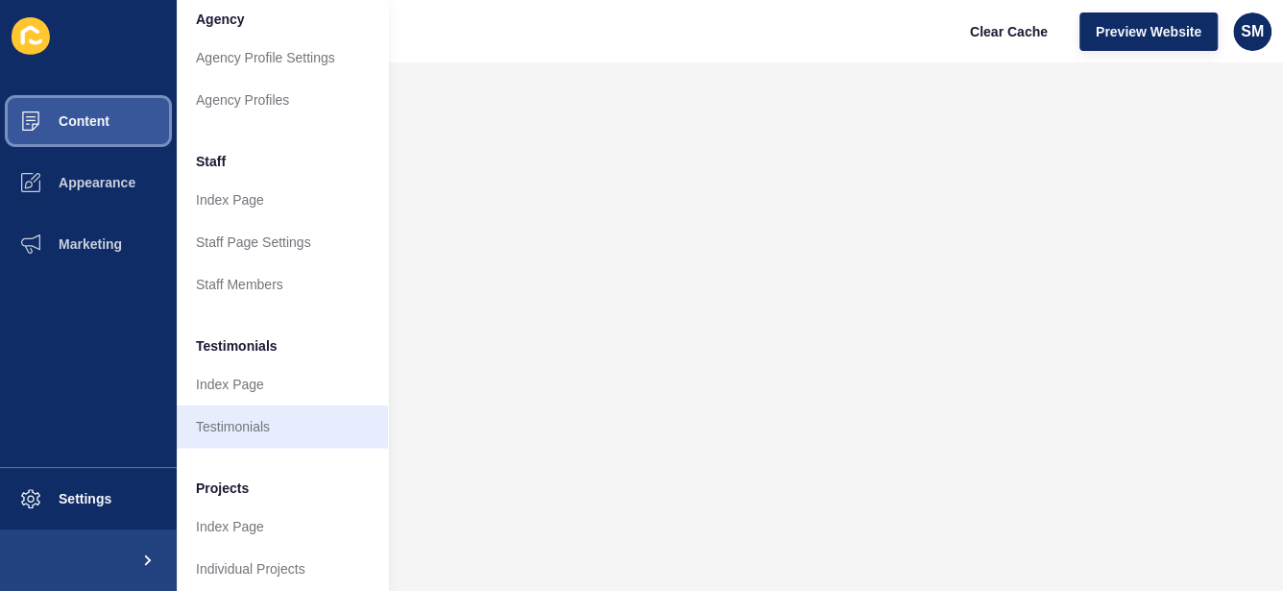
scroll to position [549, 0]
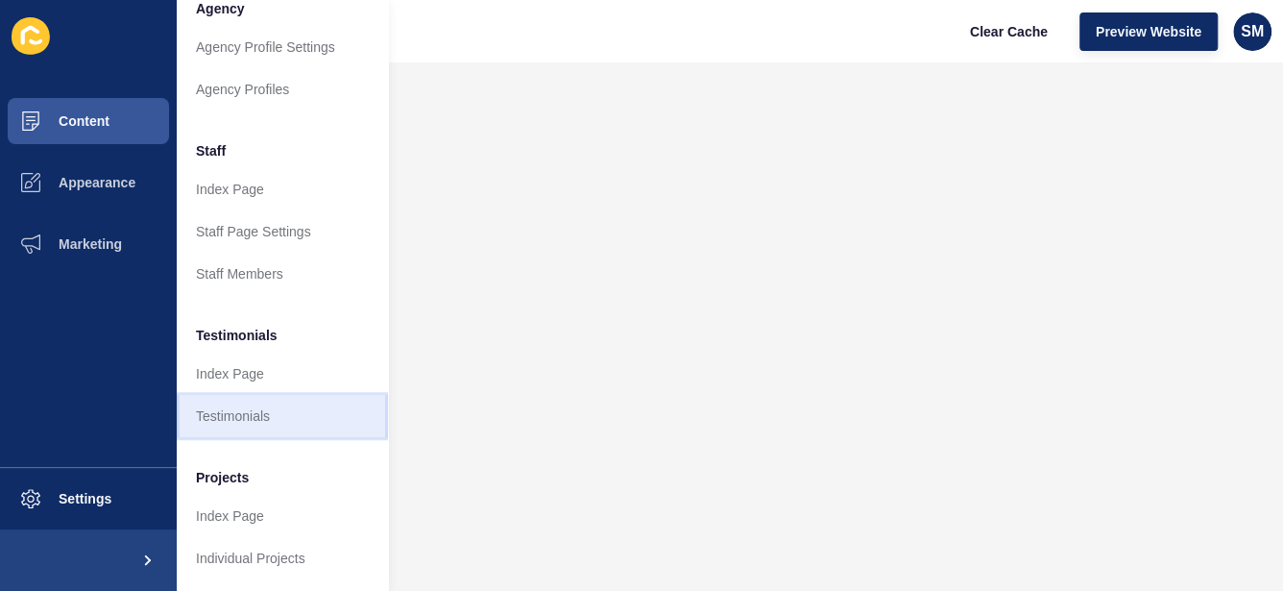
click at [269, 395] on link "Testimonials" at bounding box center [282, 416] width 211 height 42
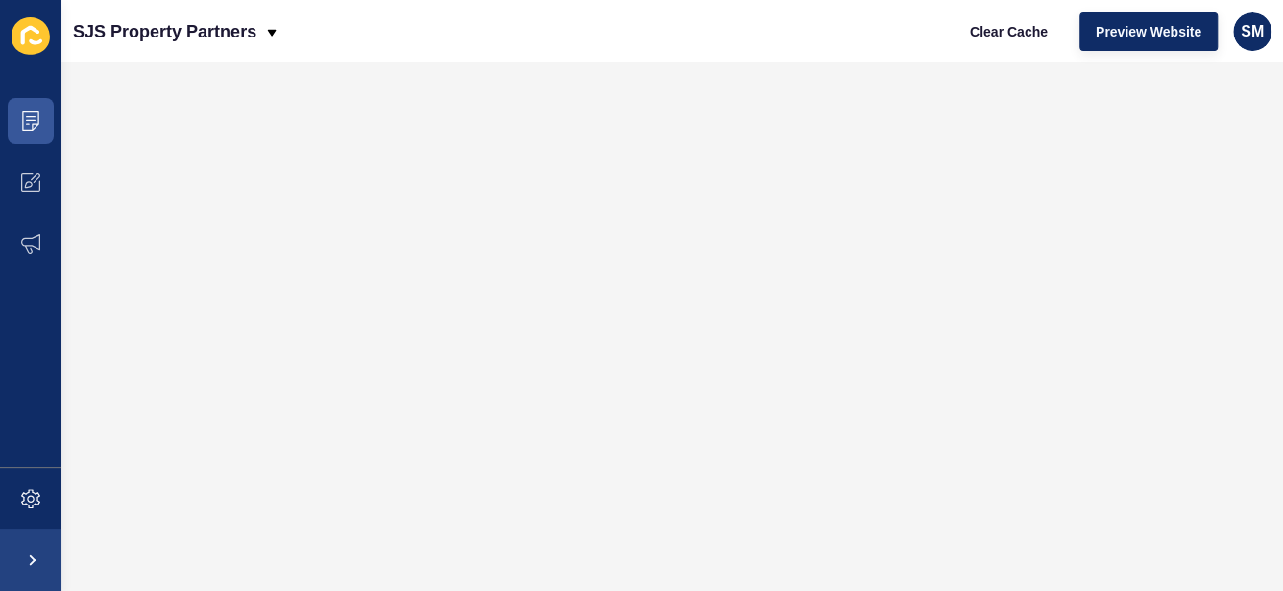
scroll to position [0, 0]
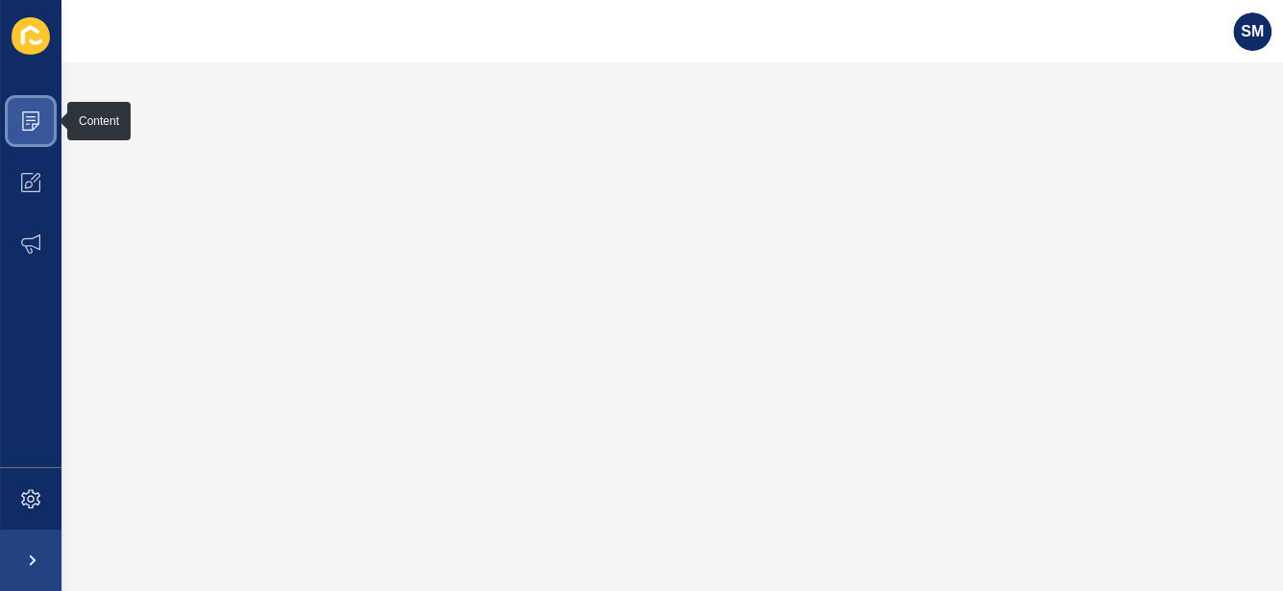
click at [18, 118] on span at bounding box center [30, 120] width 61 height 61
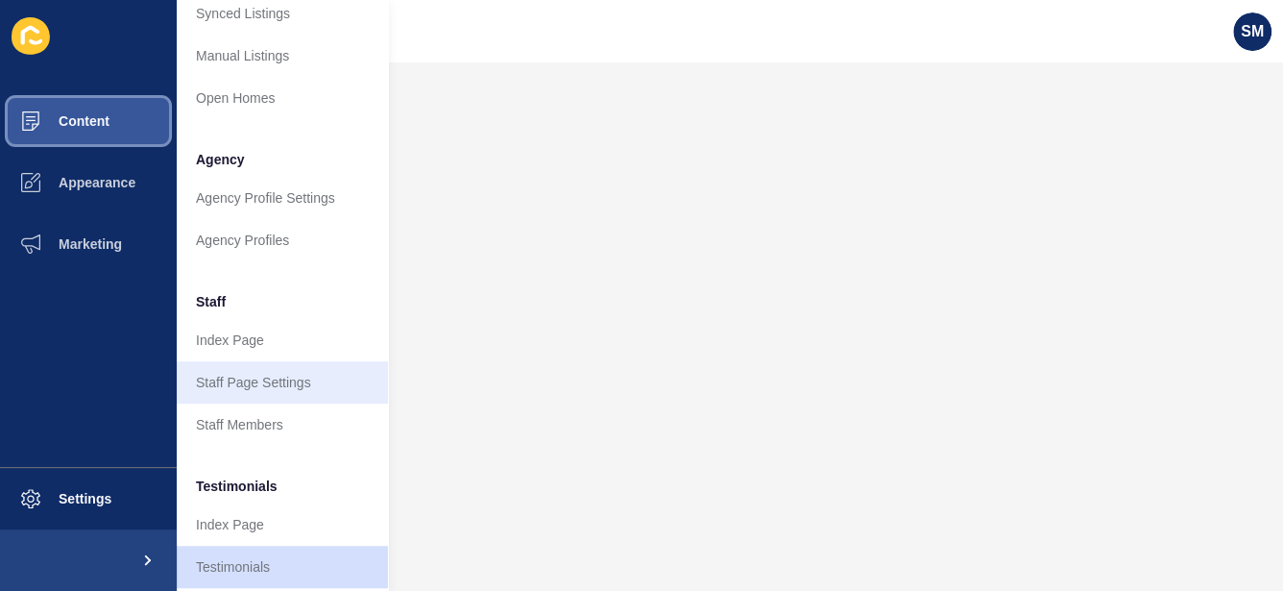
scroll to position [549, 0]
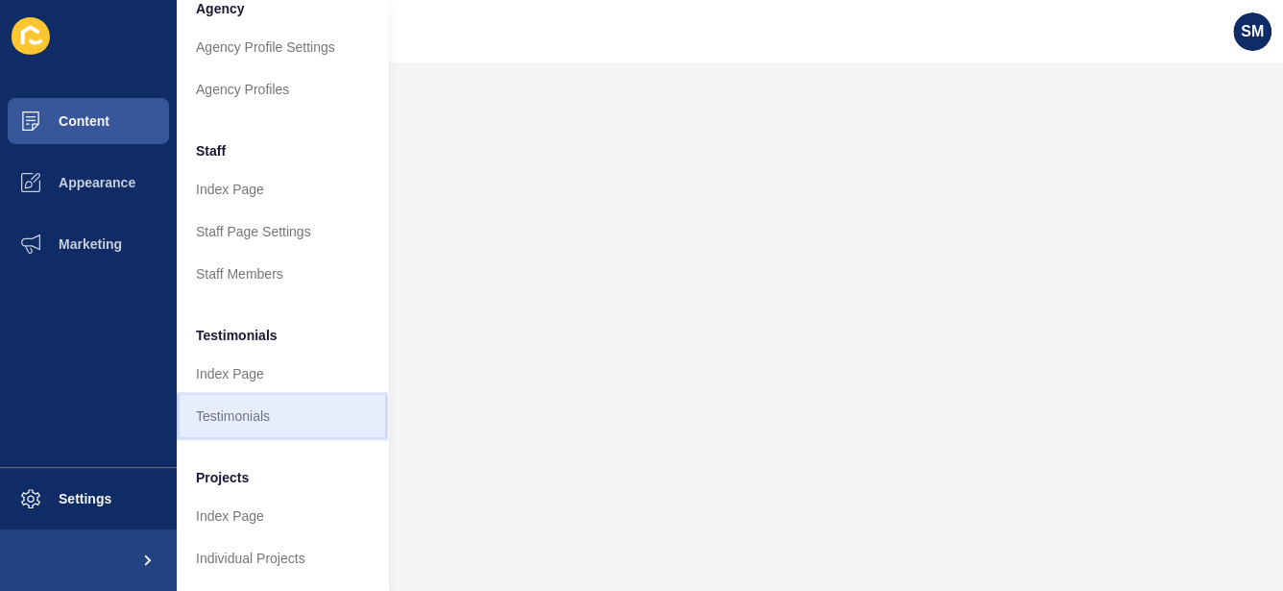
click at [286, 403] on link "Testimonials" at bounding box center [282, 416] width 211 height 42
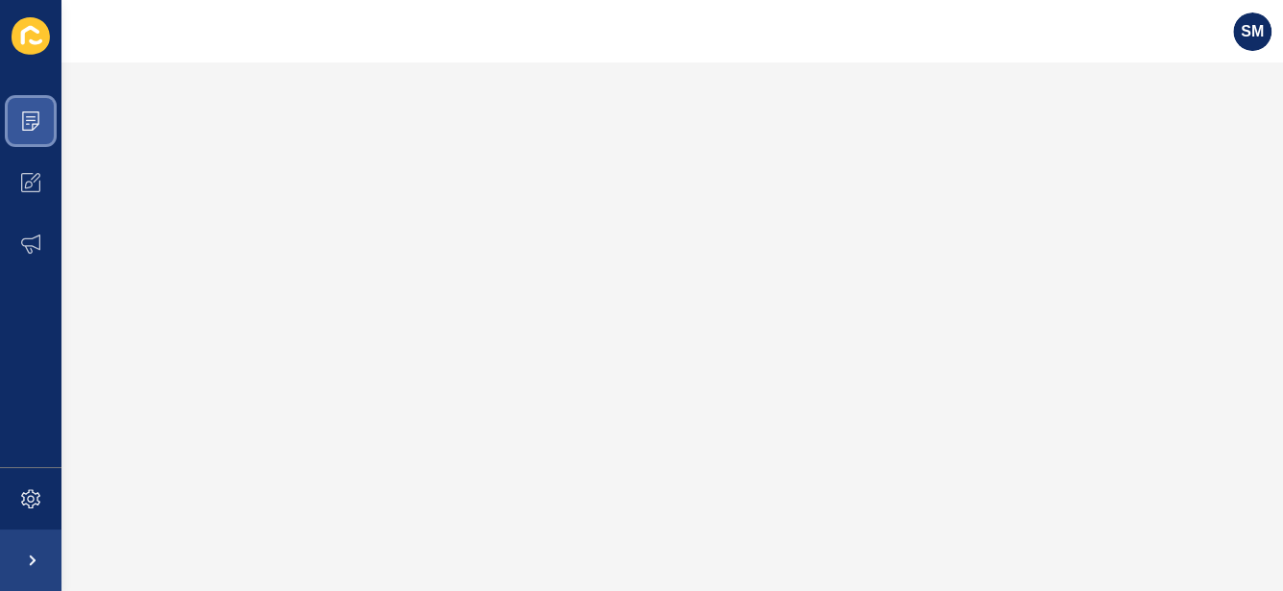
click at [31, 111] on icon at bounding box center [30, 120] width 17 height 19
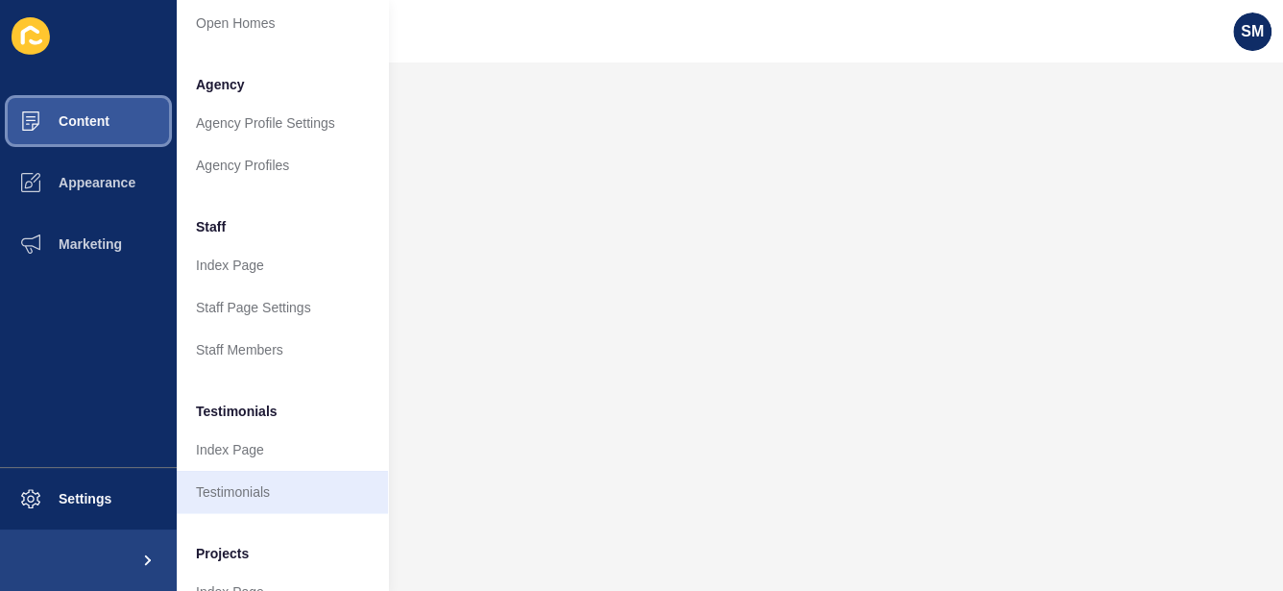
scroll to position [549, 0]
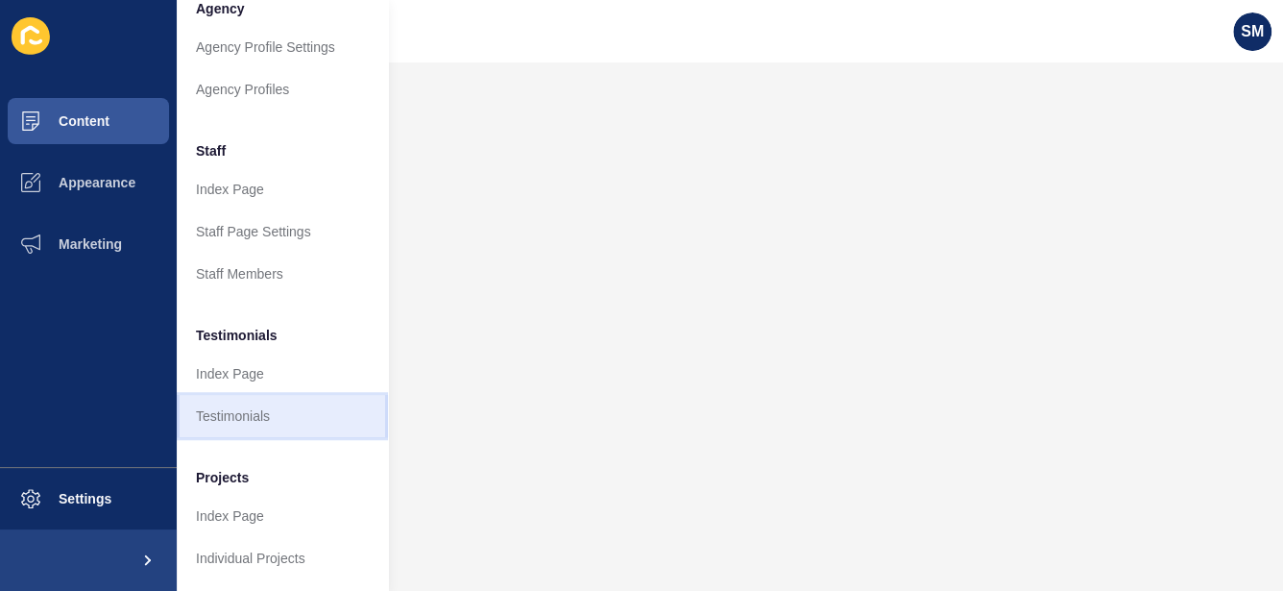
click at [257, 395] on link "Testimonials" at bounding box center [282, 416] width 211 height 42
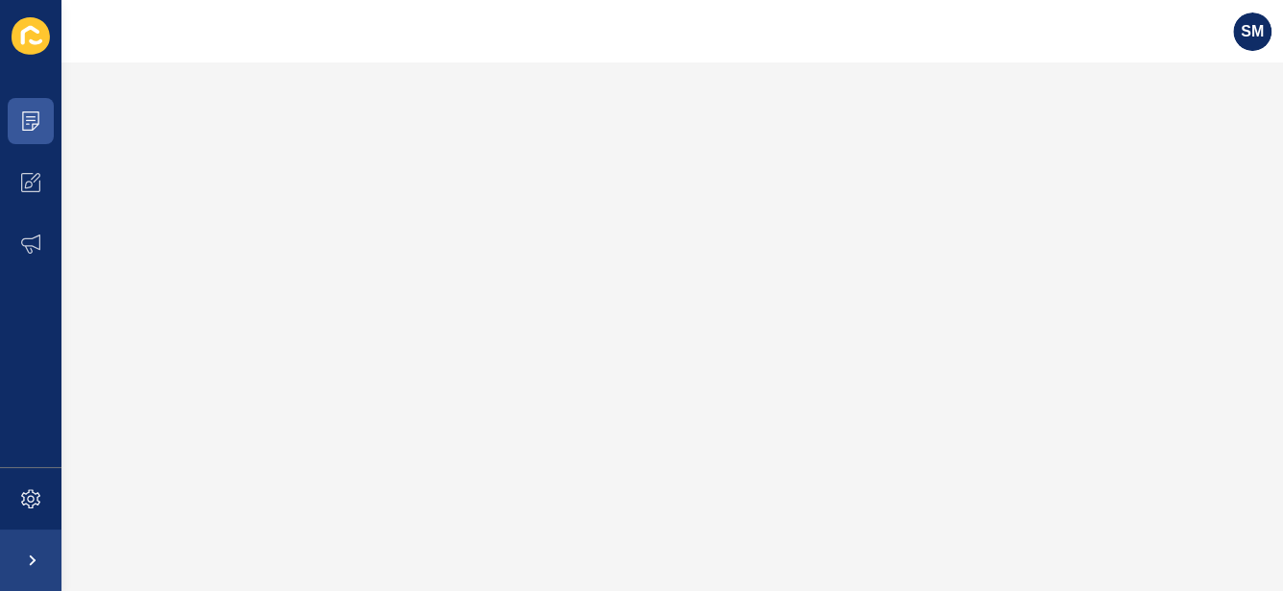
scroll to position [0, 0]
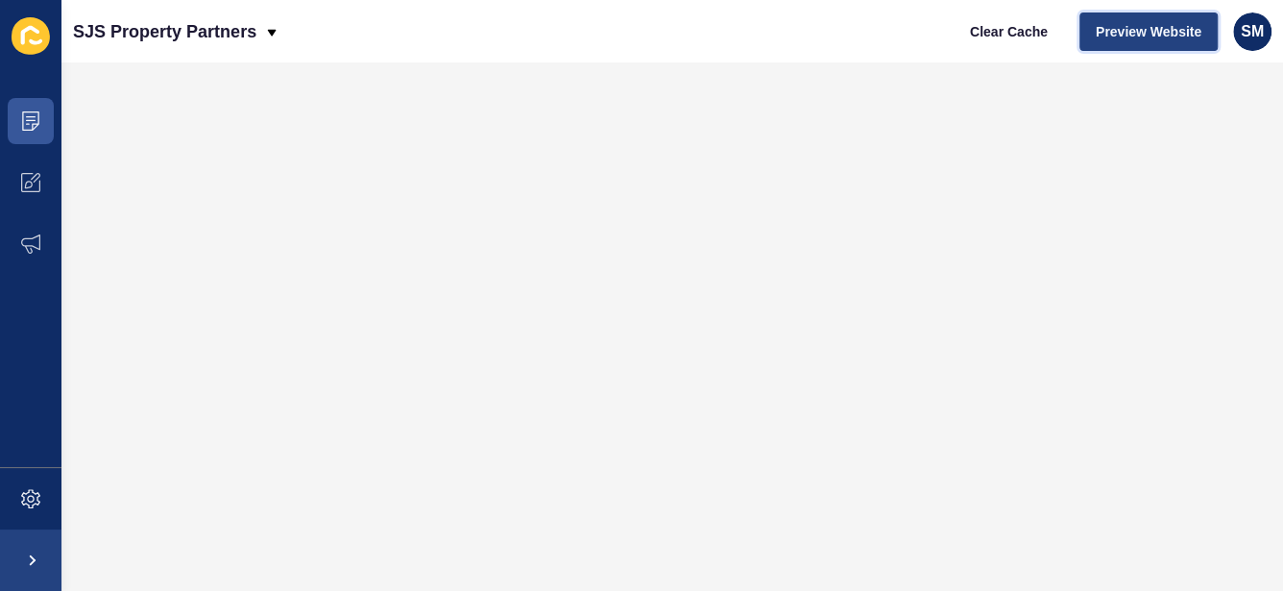
click at [1120, 35] on span "Preview Website" at bounding box center [1149, 31] width 106 height 19
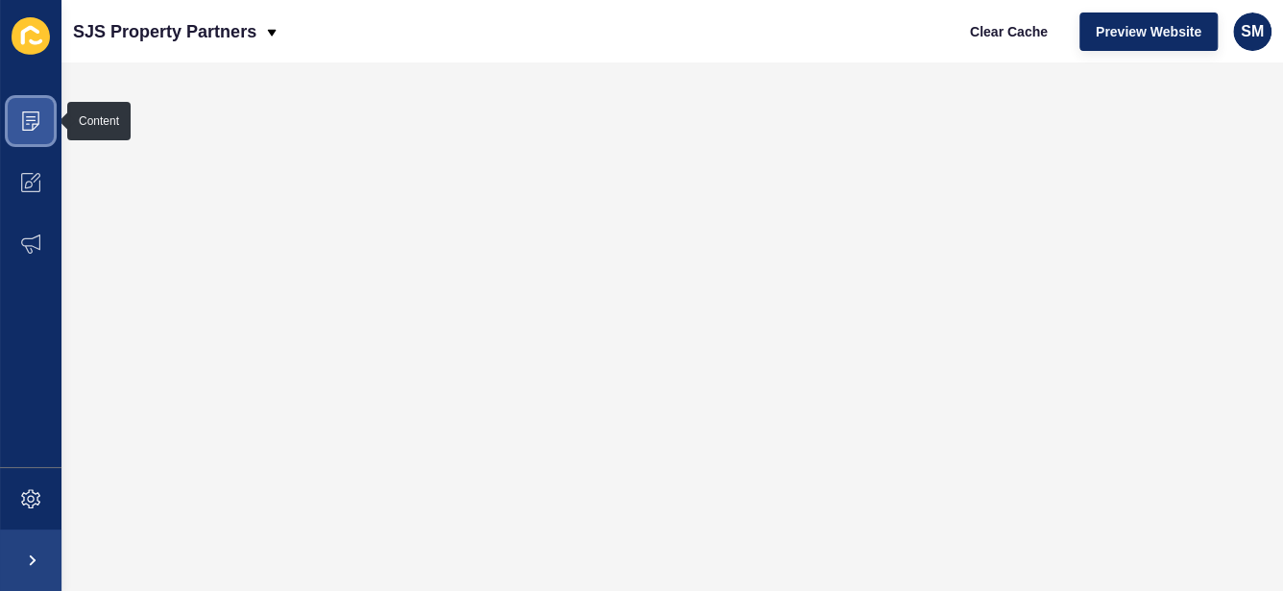
click at [37, 107] on span at bounding box center [30, 120] width 61 height 61
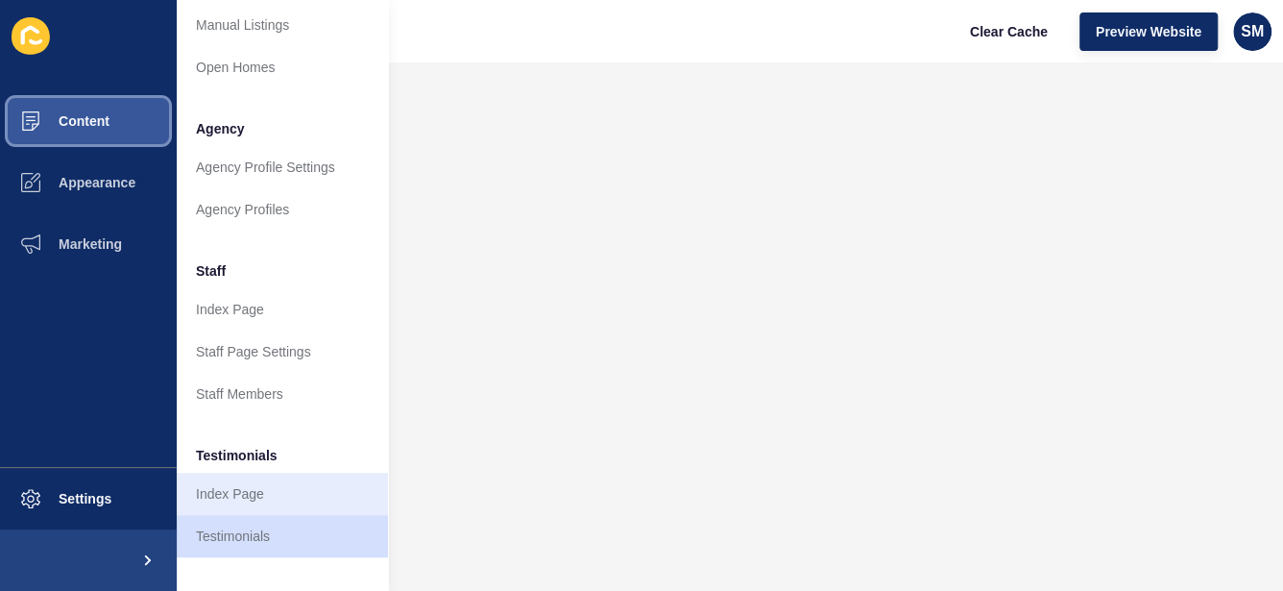
scroll to position [480, 0]
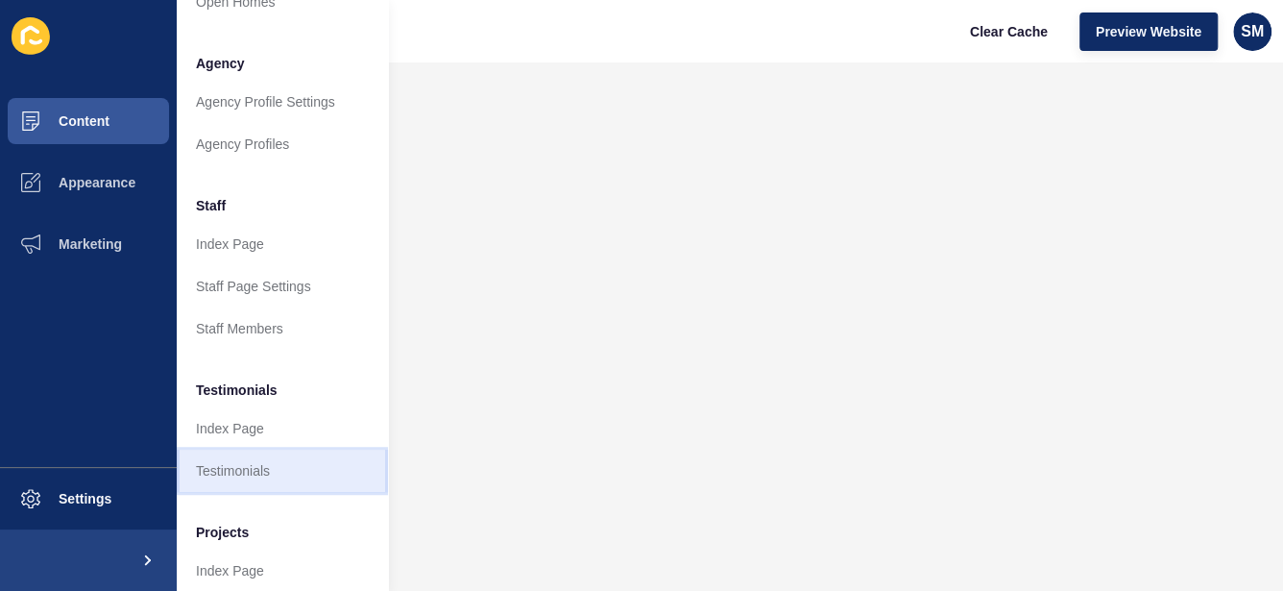
click at [259, 474] on link "Testimonials" at bounding box center [282, 470] width 211 height 42
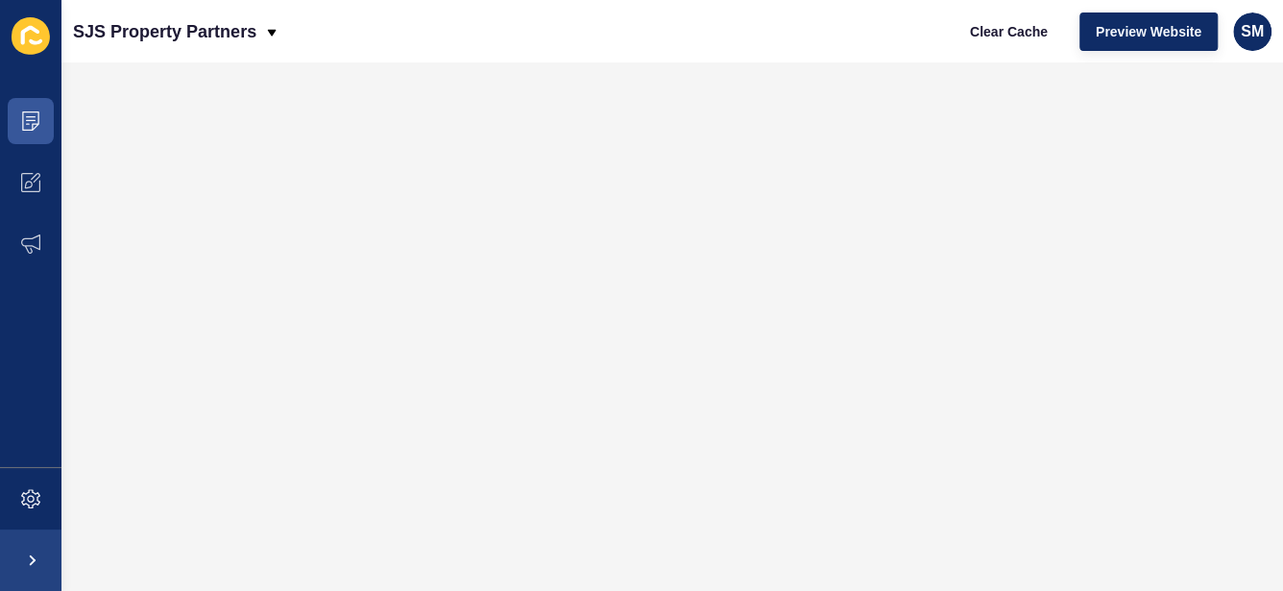
scroll to position [0, 0]
click at [40, 117] on span at bounding box center [30, 120] width 61 height 61
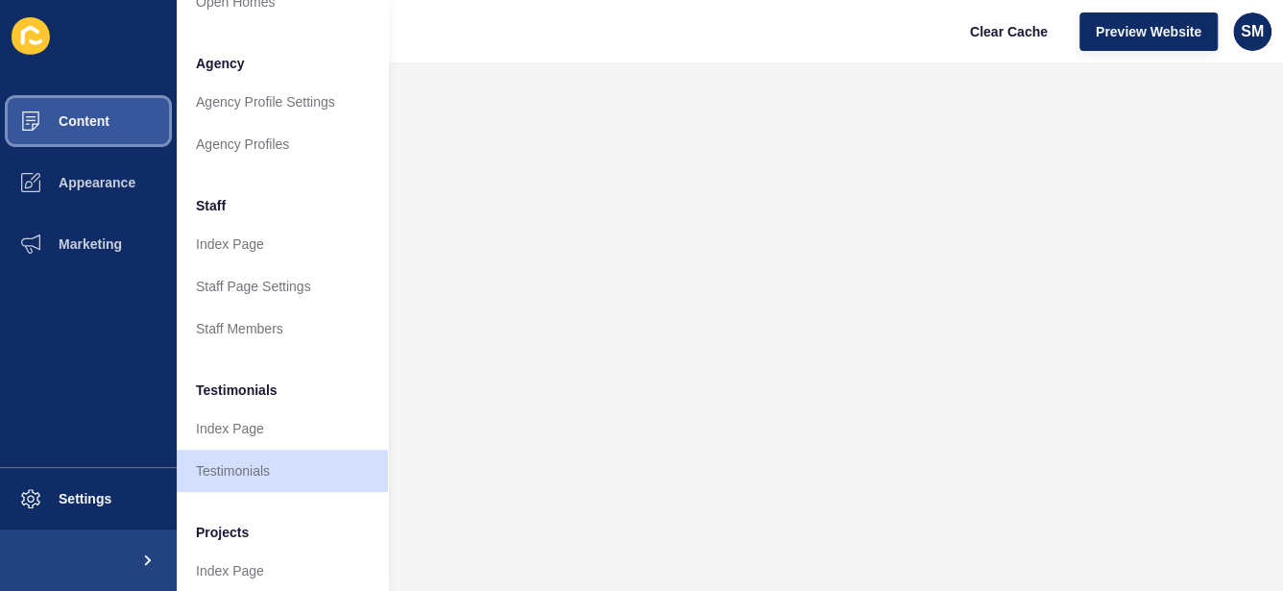
scroll to position [549, 0]
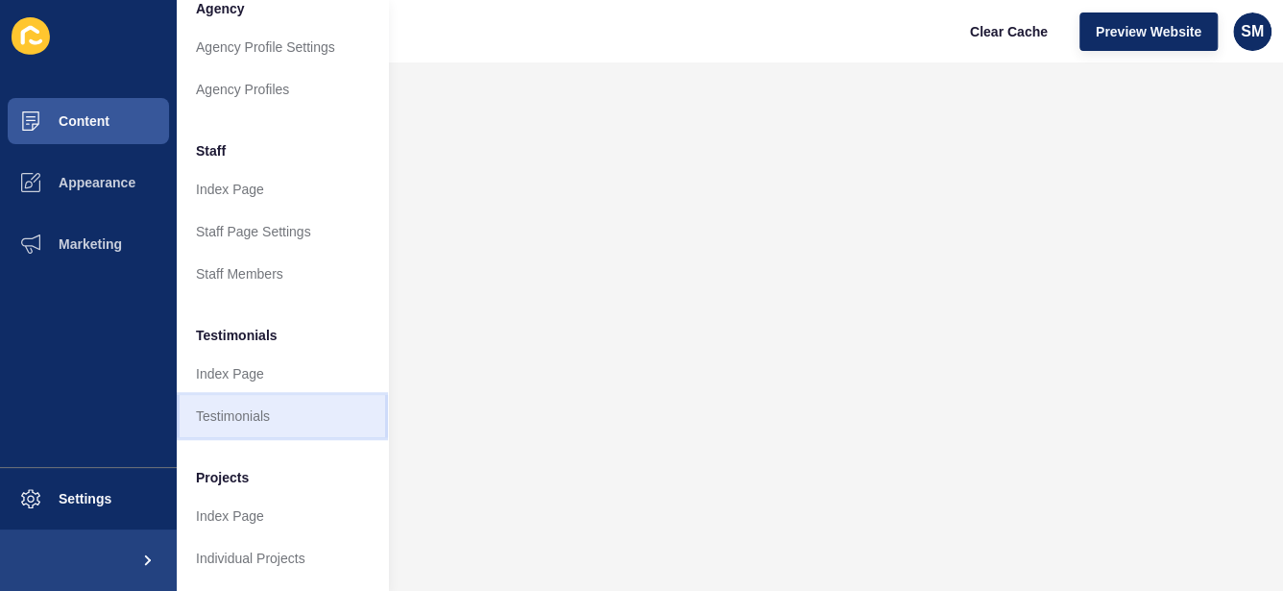
click at [276, 395] on link "Testimonials" at bounding box center [282, 416] width 211 height 42
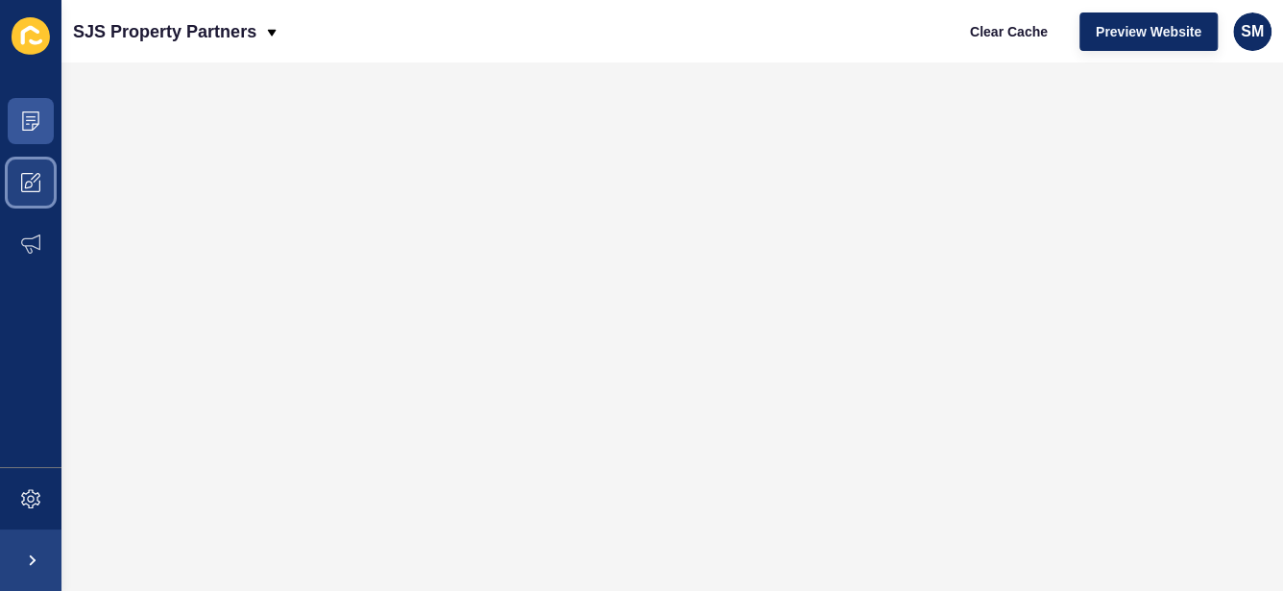
click at [32, 155] on span at bounding box center [30, 182] width 61 height 61
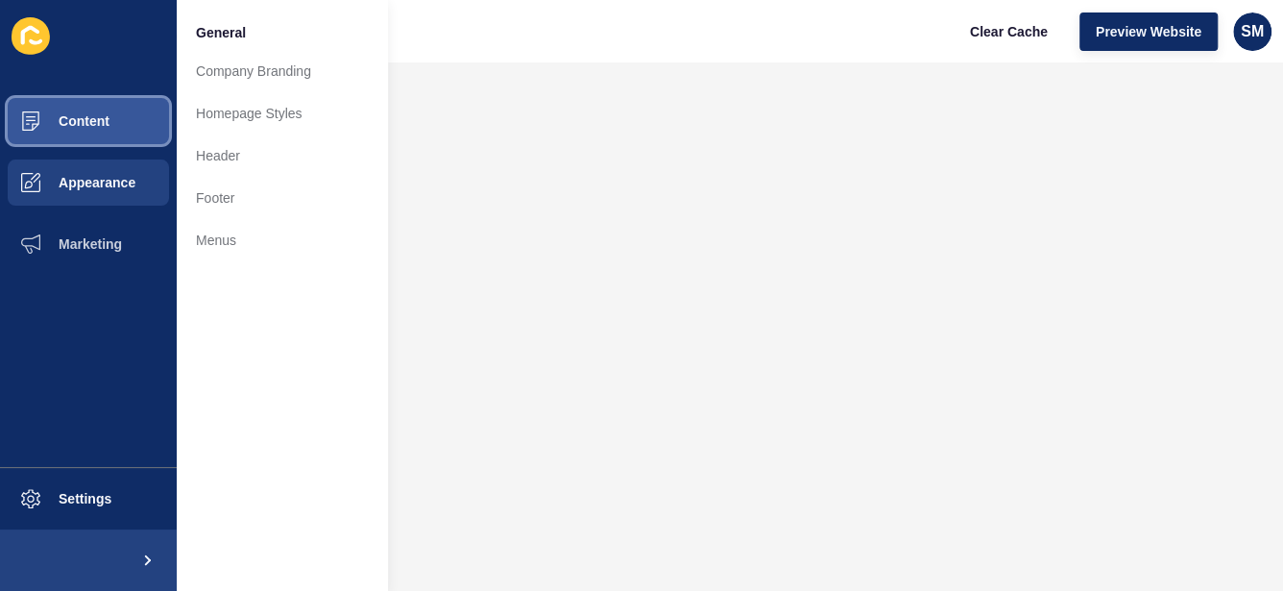
click at [36, 120] on span "Content" at bounding box center [53, 120] width 112 height 15
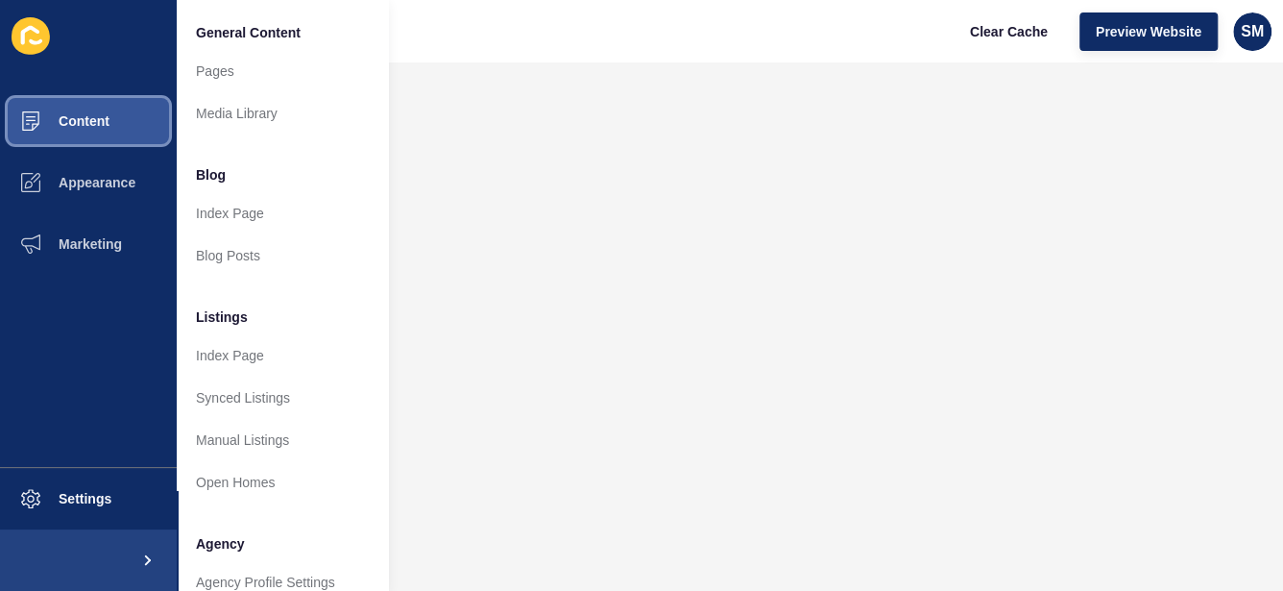
click at [42, 110] on span at bounding box center [30, 120] width 61 height 61
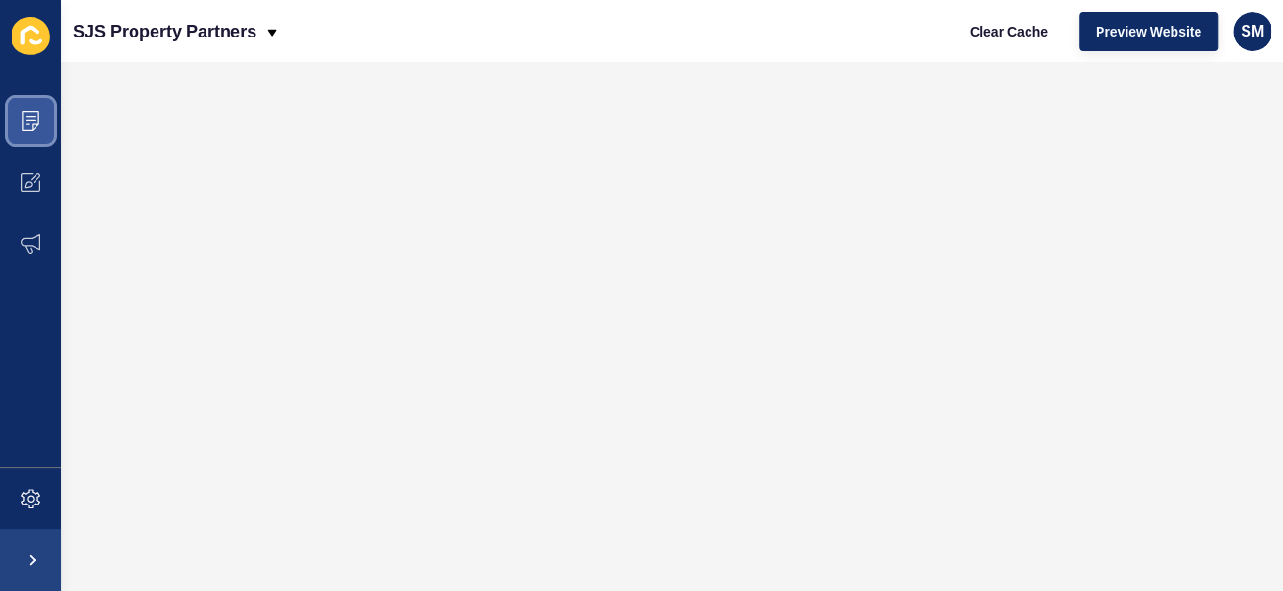
click at [40, 113] on span at bounding box center [30, 120] width 61 height 61
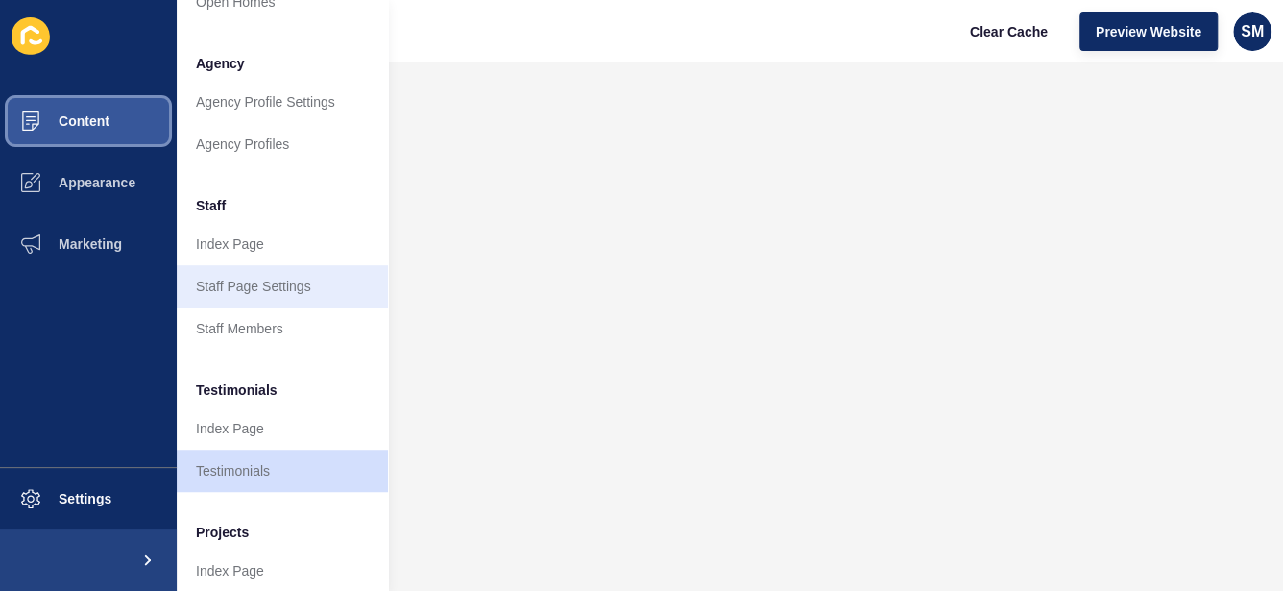
scroll to position [549, 0]
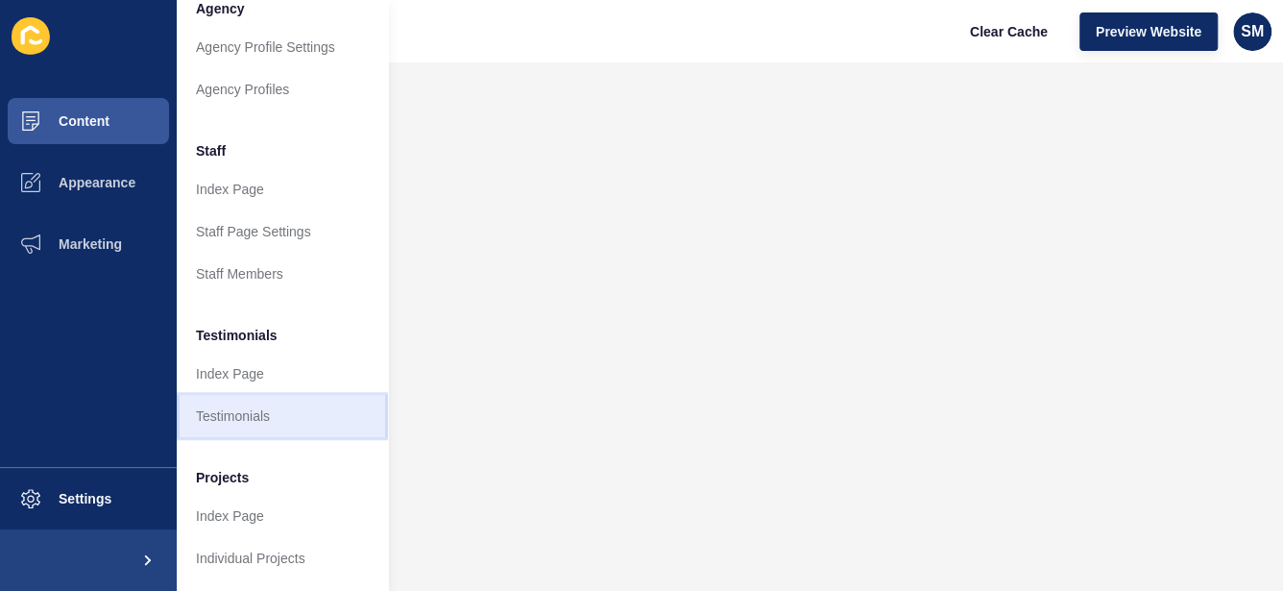
click at [308, 400] on link "Testimonials" at bounding box center [282, 416] width 211 height 42
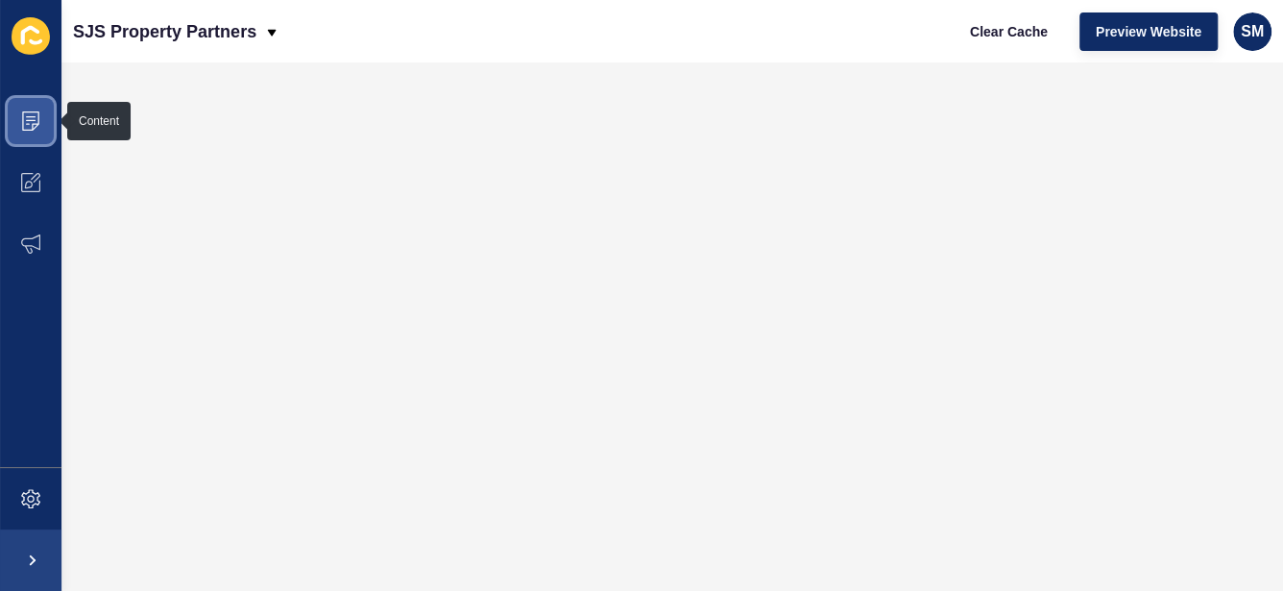
click at [27, 119] on icon at bounding box center [30, 120] width 19 height 19
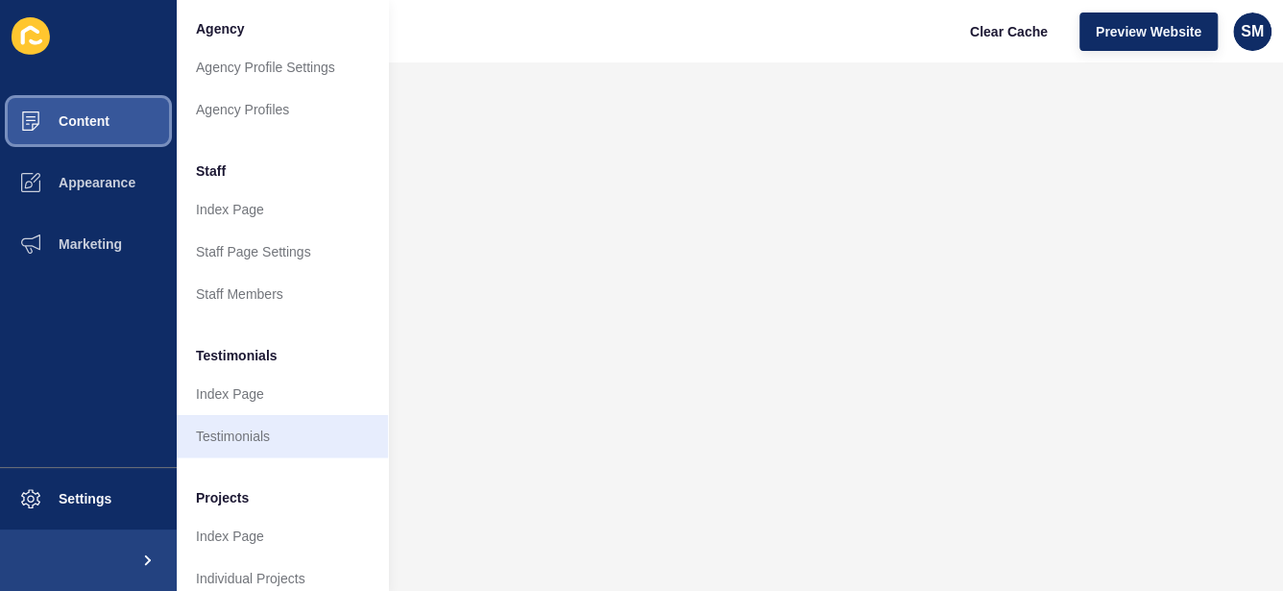
scroll to position [549, 0]
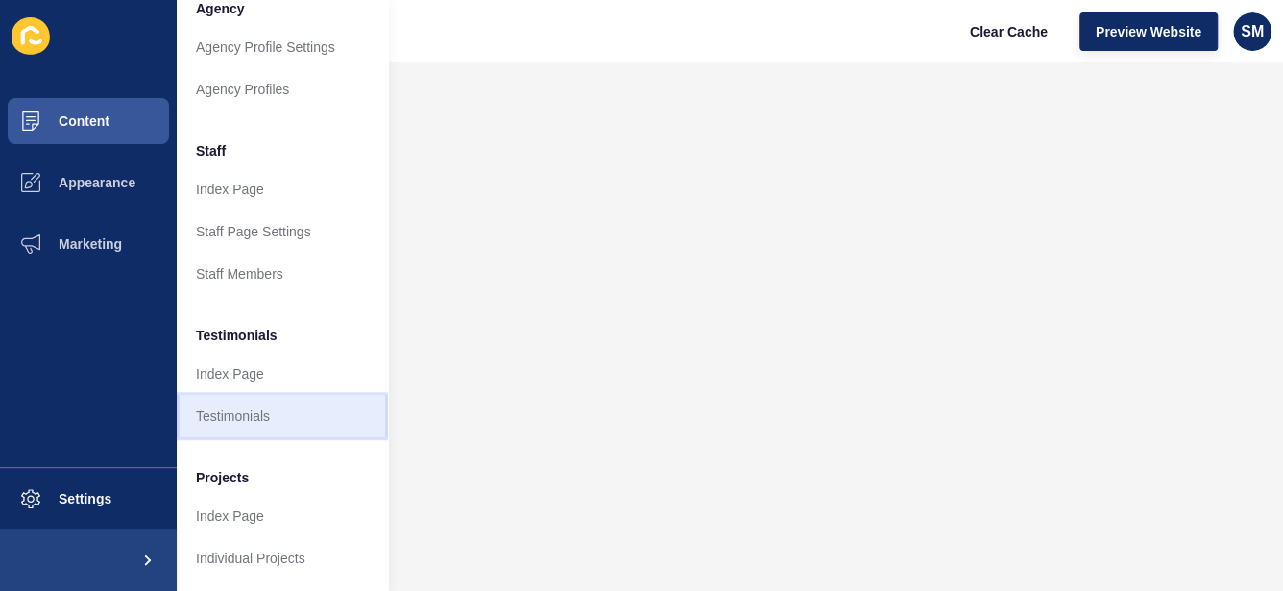
click at [272, 398] on link "Testimonials" at bounding box center [282, 416] width 211 height 42
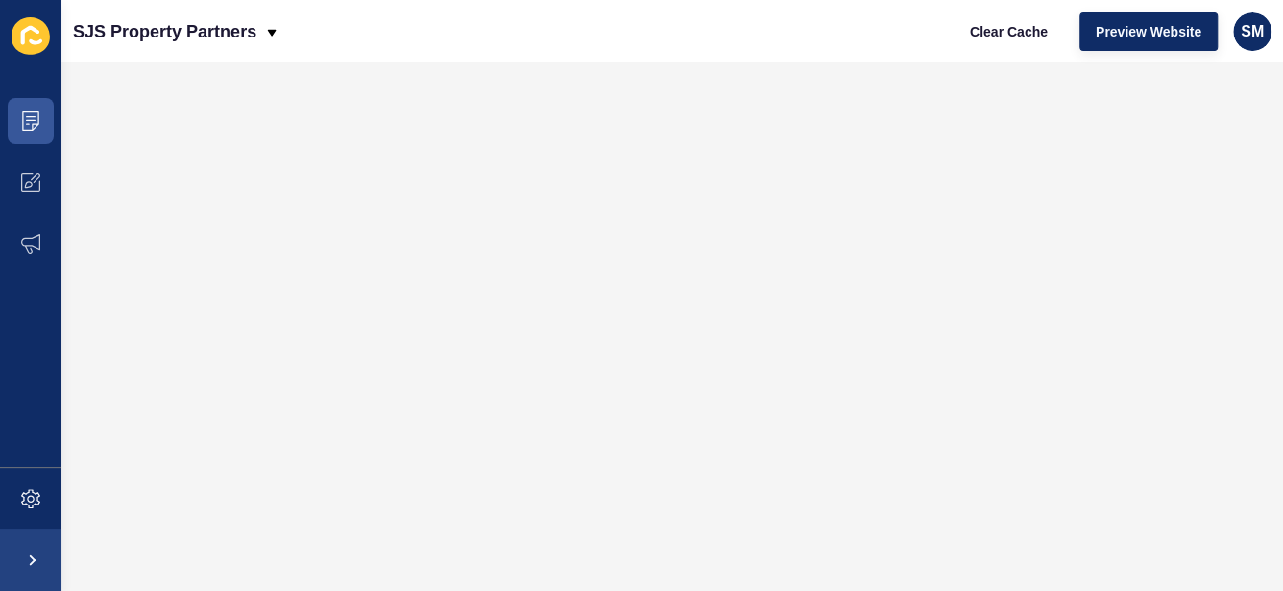
scroll to position [0, 0]
click at [1132, 25] on span "Preview Website" at bounding box center [1149, 31] width 106 height 19
